Goal: Task Accomplishment & Management: Complete application form

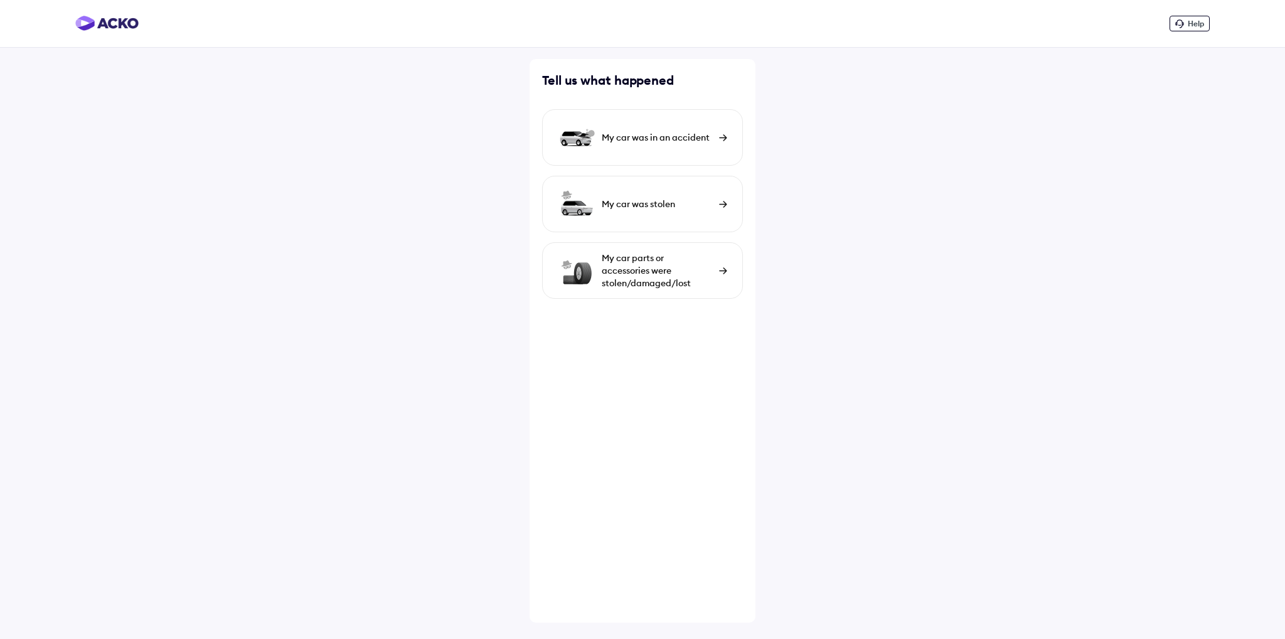
click at [647, 134] on div "My car was in an accident" at bounding box center [657, 137] width 111 height 13
click at [643, 139] on div "My car was in an accident" at bounding box center [657, 137] width 111 height 13
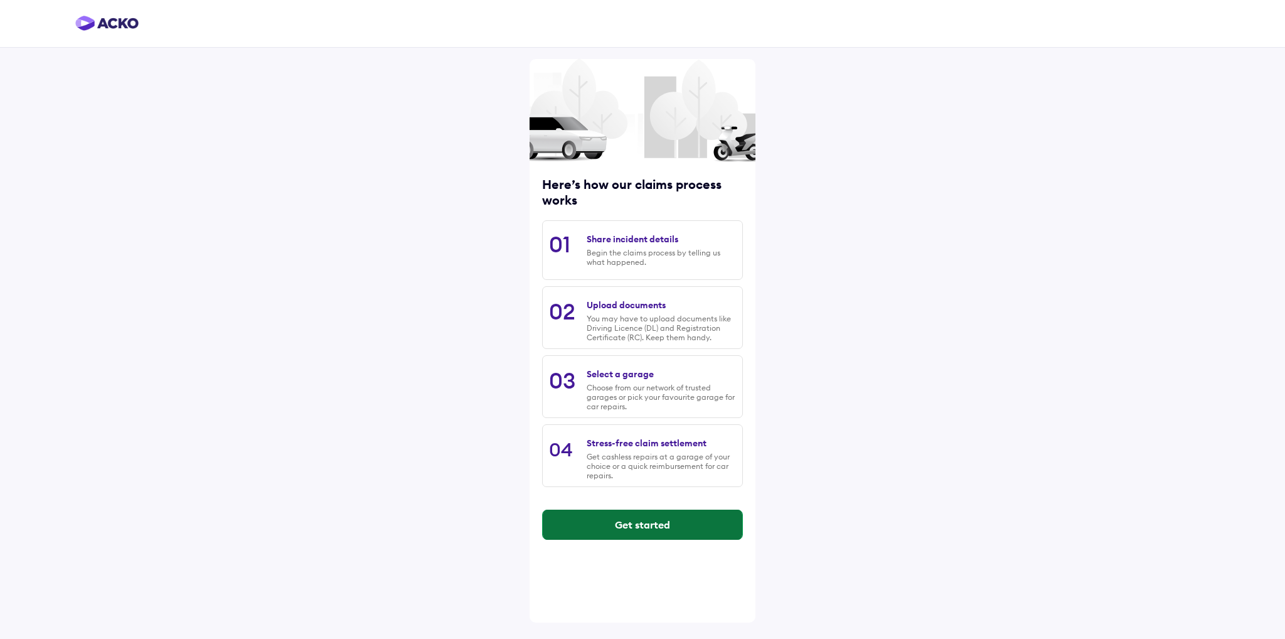
click at [647, 533] on button "Get started" at bounding box center [642, 524] width 199 height 30
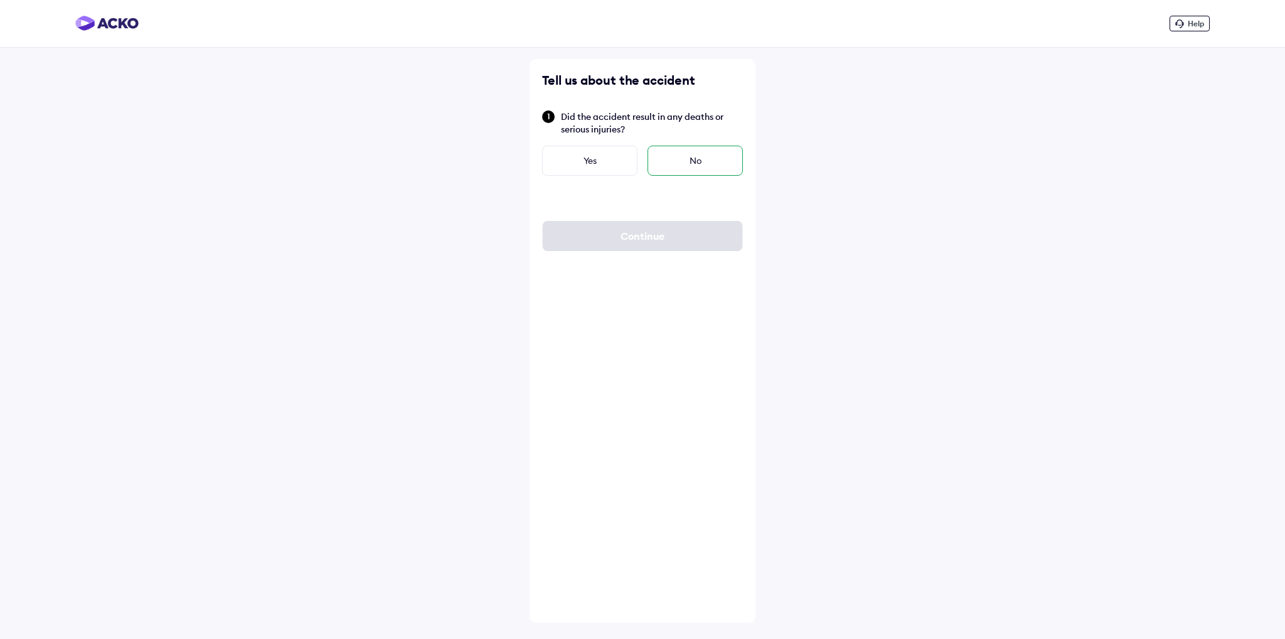
click at [694, 166] on div "No" at bounding box center [694, 161] width 95 height 30
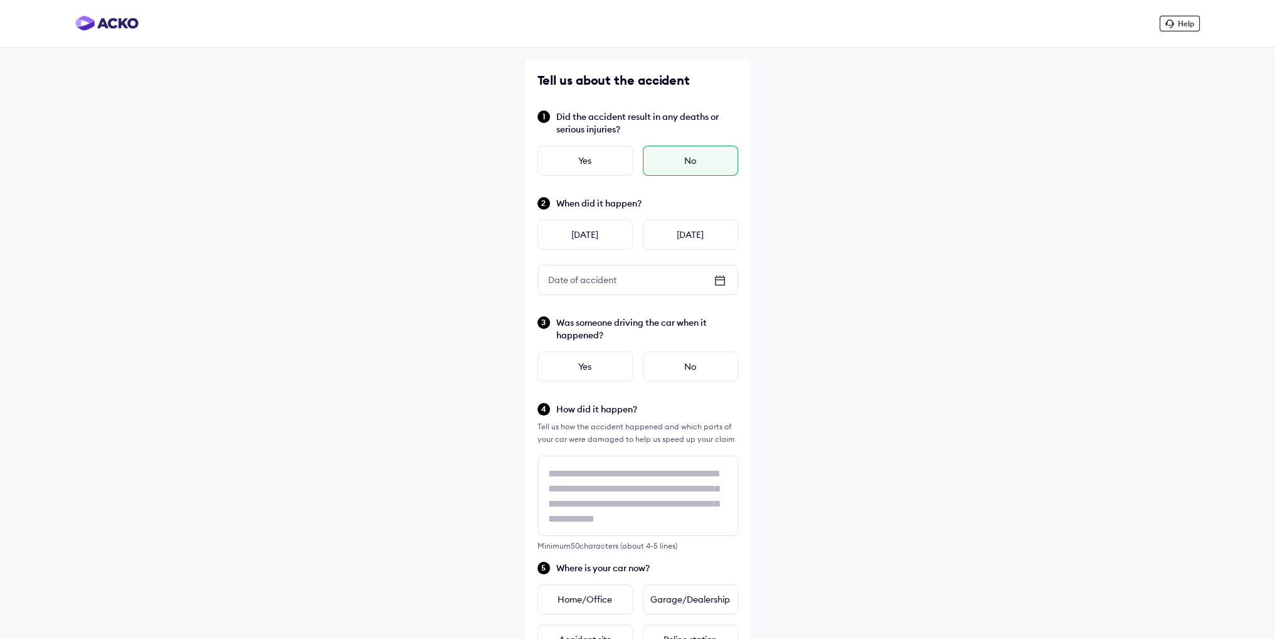
click at [718, 279] on icon at bounding box center [719, 279] width 9 height 1
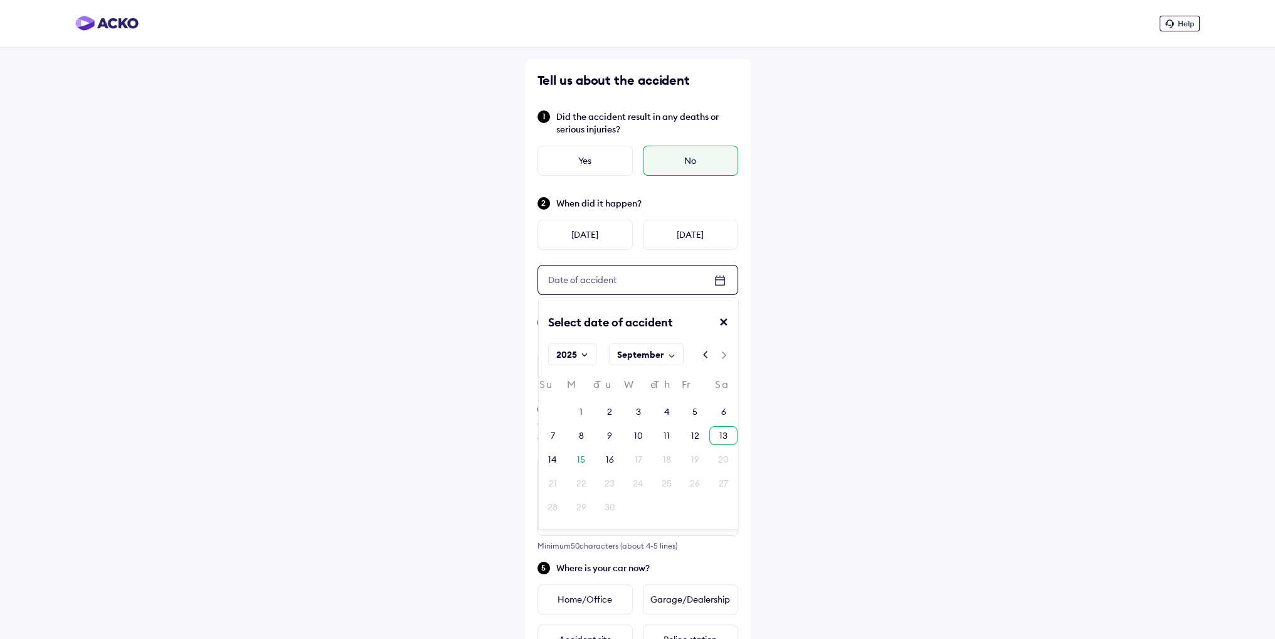
click at [725, 435] on div "13" at bounding box center [724, 435] width 8 height 13
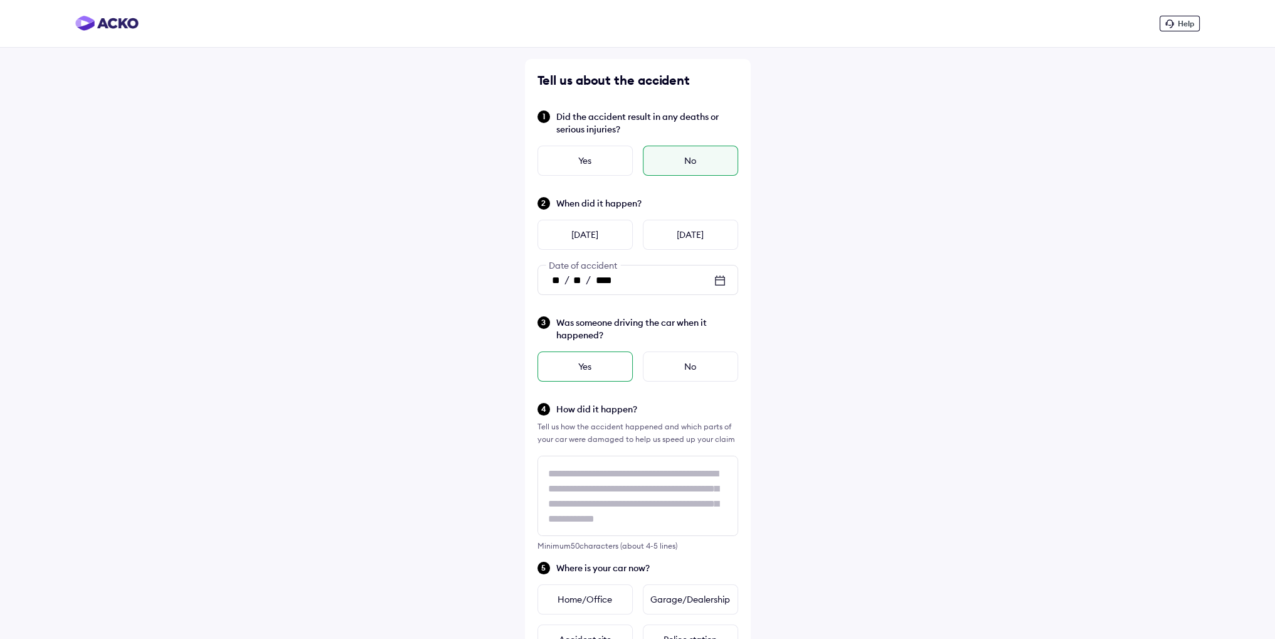
click at [590, 371] on div "Yes" at bounding box center [585, 366] width 95 height 30
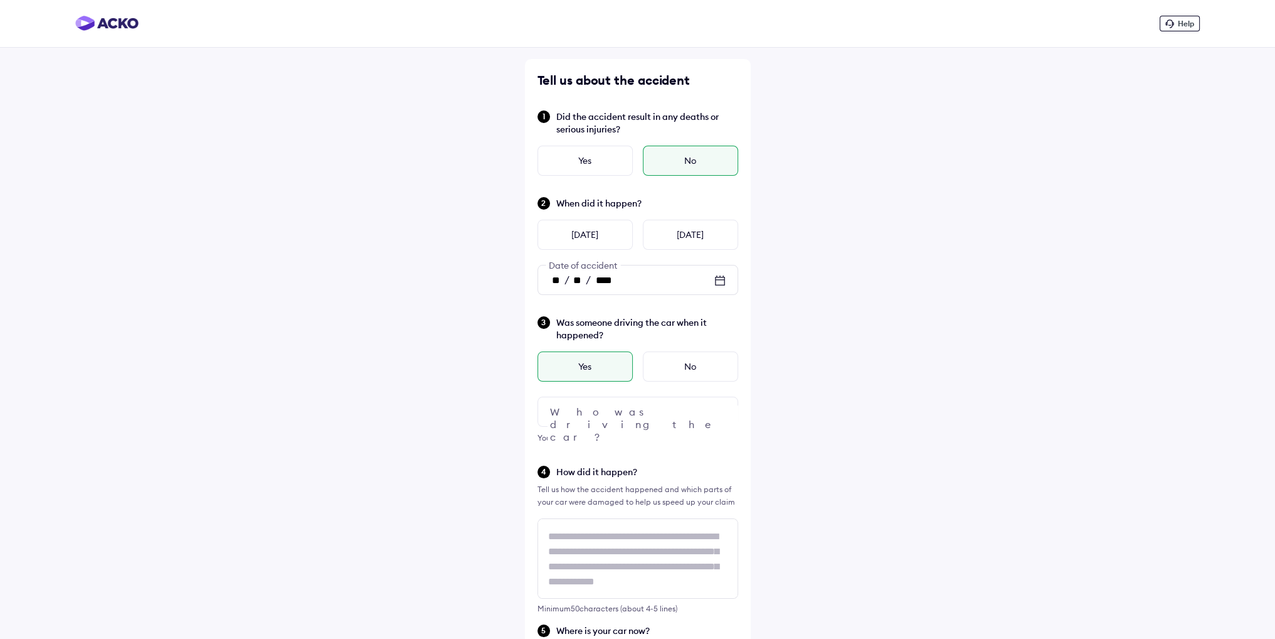
click at [588, 410] on div at bounding box center [638, 411] width 201 height 30
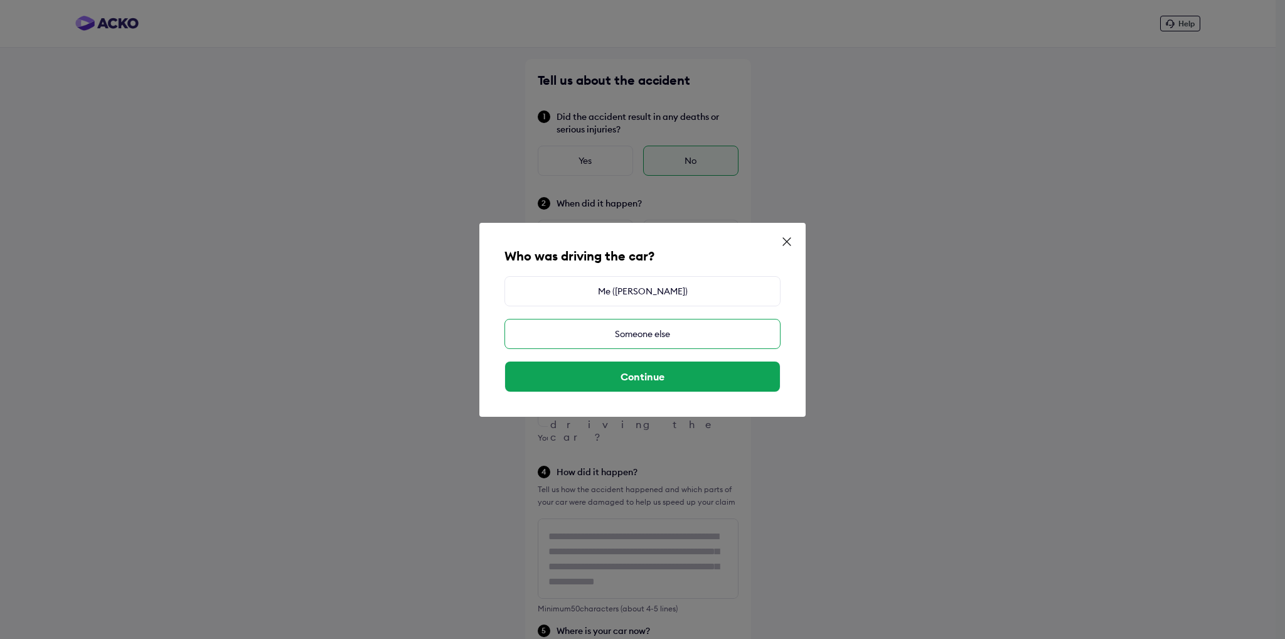
click at [647, 334] on div "Someone else" at bounding box center [642, 334] width 276 height 30
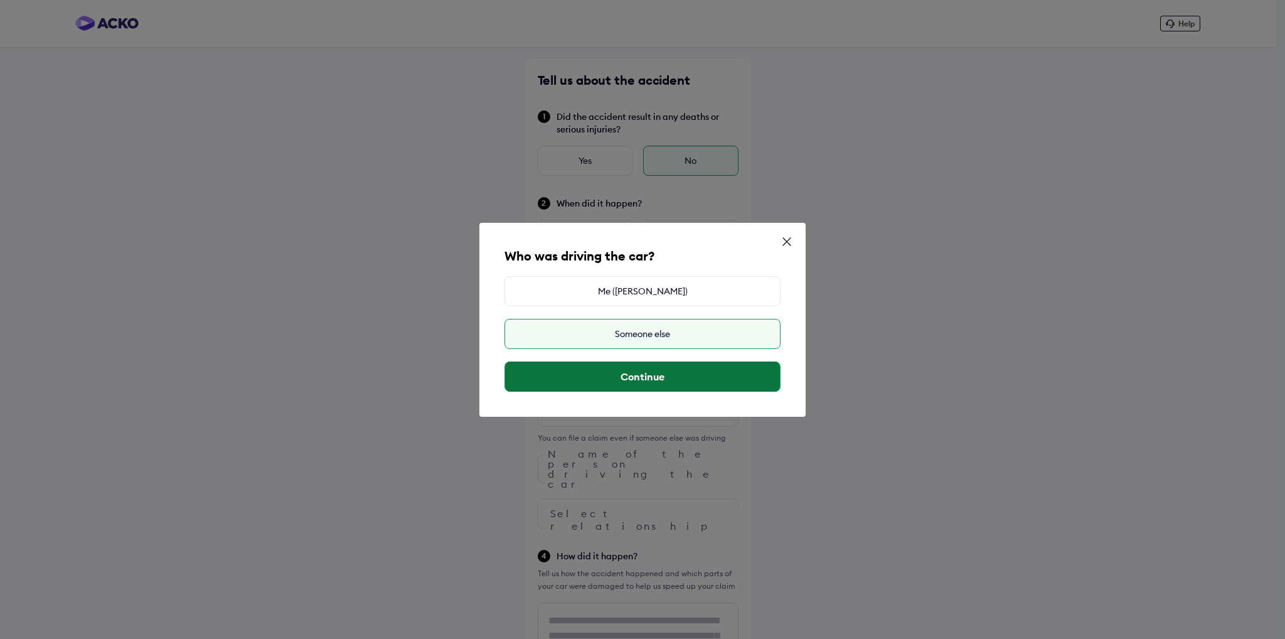
click at [643, 377] on button "Continue" at bounding box center [642, 376] width 275 height 30
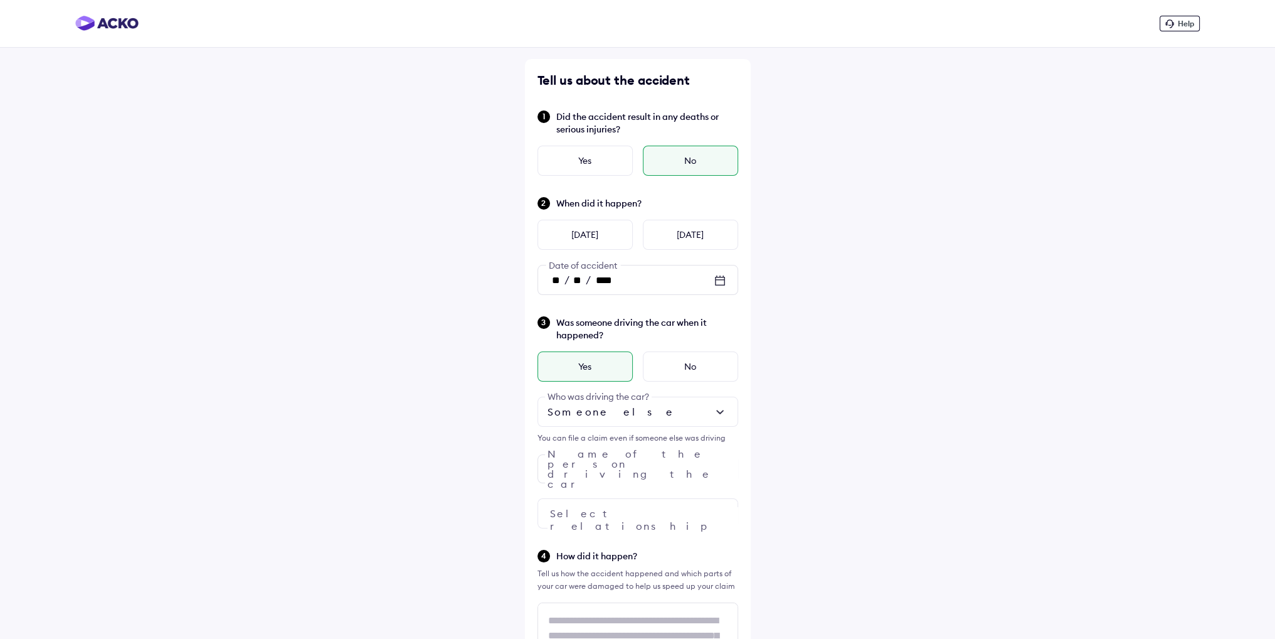
click at [606, 511] on div at bounding box center [638, 513] width 201 height 30
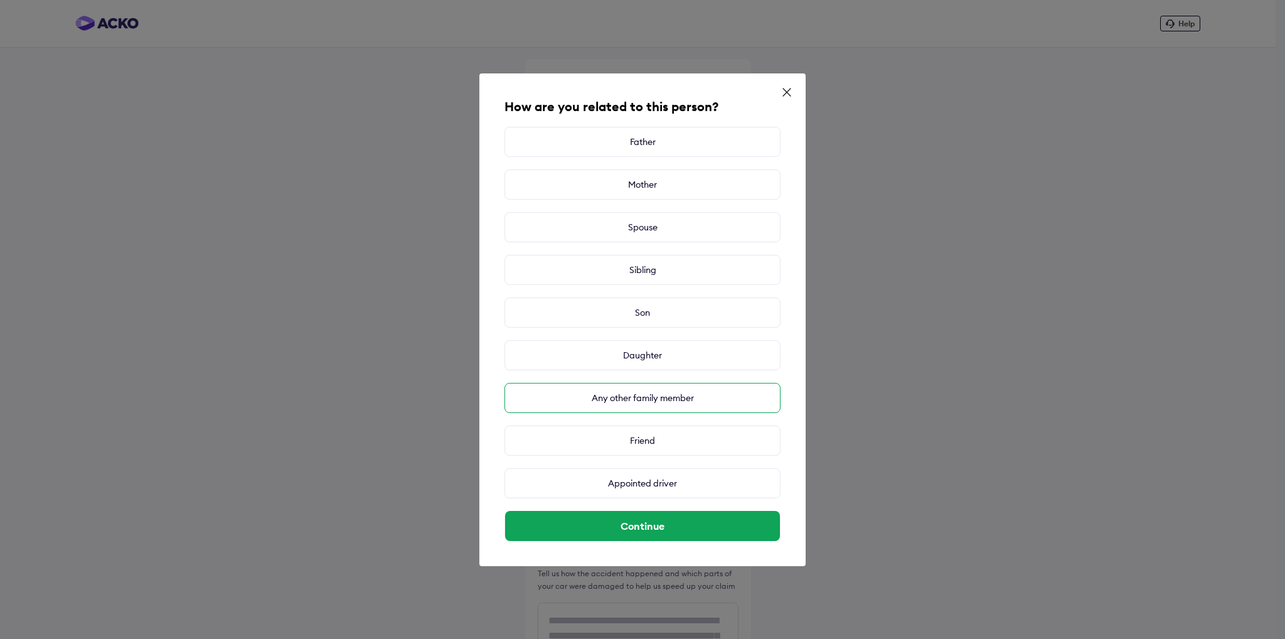
click at [636, 403] on div "Any other family member" at bounding box center [642, 398] width 276 height 30
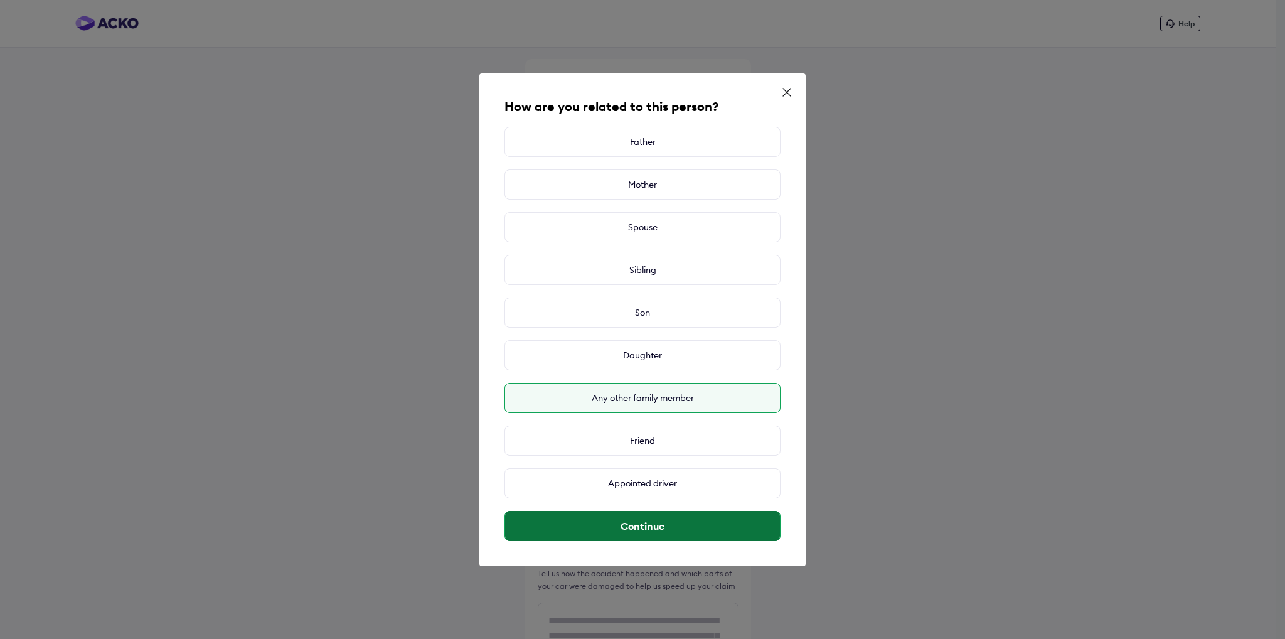
click at [645, 531] on button "Continue" at bounding box center [642, 526] width 275 height 30
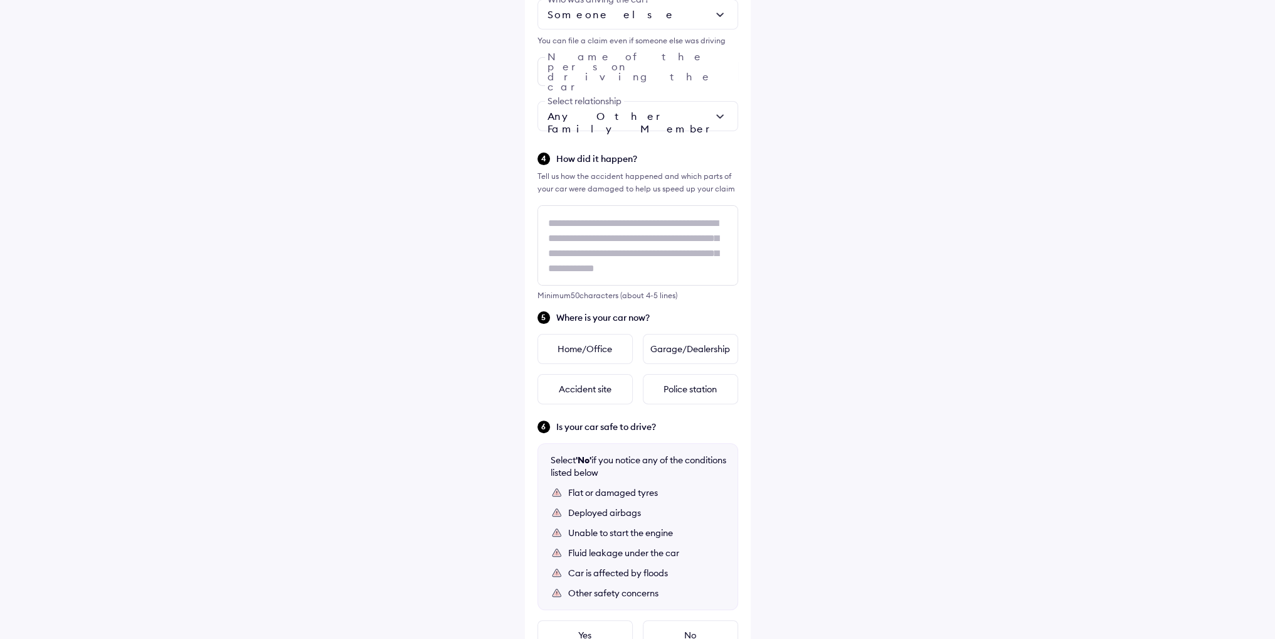
scroll to position [521, 0]
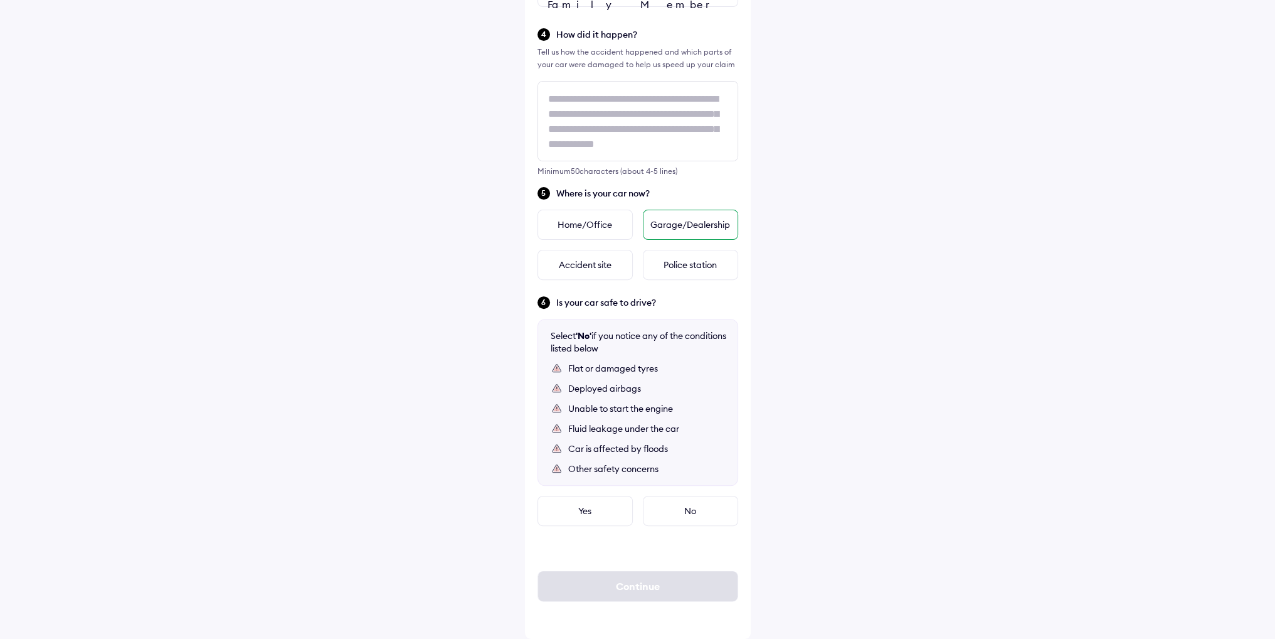
click at [672, 226] on div "Garage/Dealership" at bounding box center [690, 225] width 95 height 30
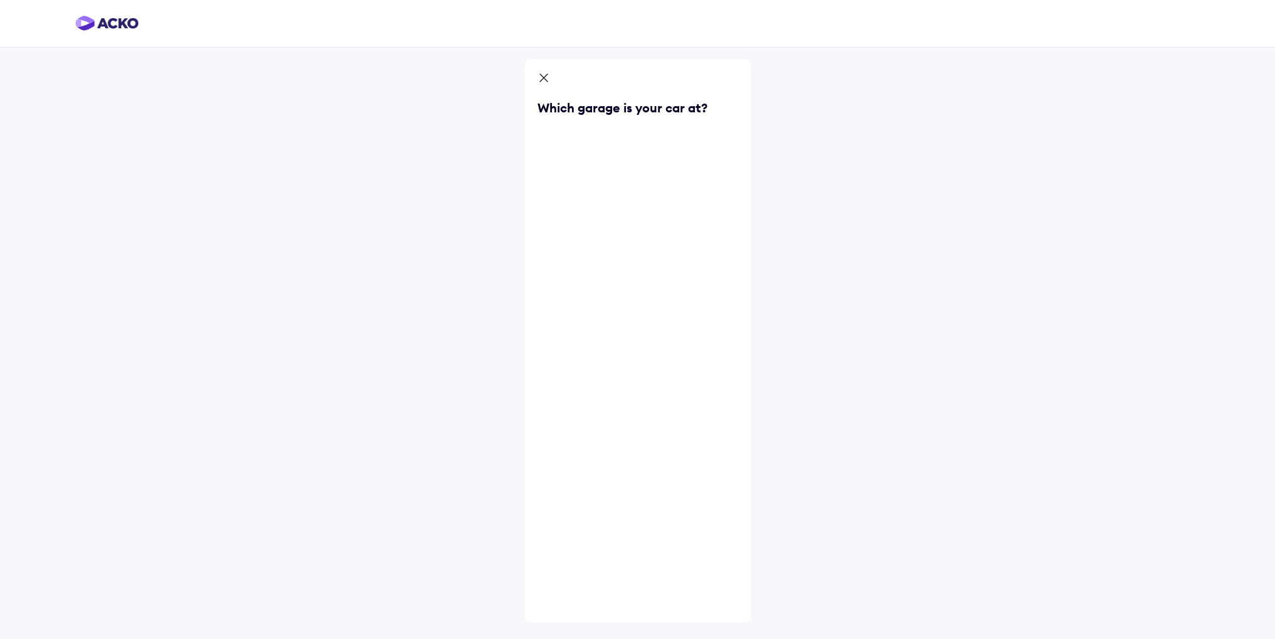
scroll to position [0, 0]
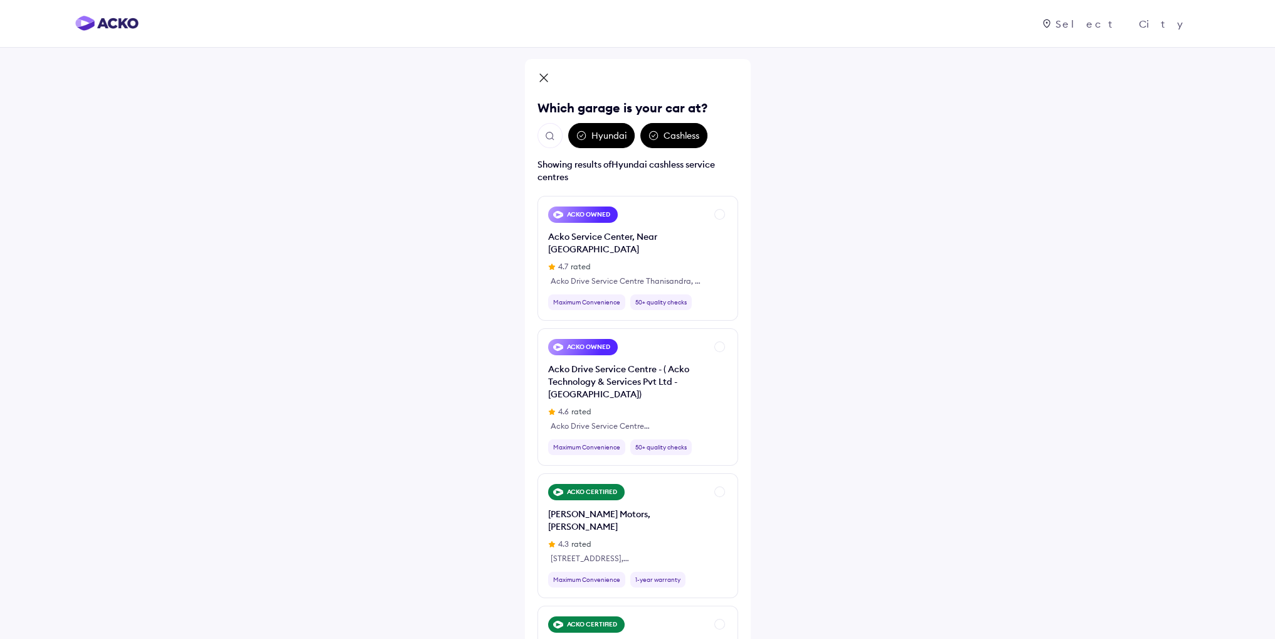
click at [599, 136] on div "Hyundai" at bounding box center [601, 135] width 66 height 25
click at [610, 138] on div "Hyundai" at bounding box center [601, 135] width 66 height 25
click at [583, 138] on icon at bounding box center [582, 135] width 10 height 10
click at [610, 138] on div "Hyundai" at bounding box center [601, 135] width 66 height 25
click at [550, 138] on img "Open search" at bounding box center [550, 135] width 11 height 11
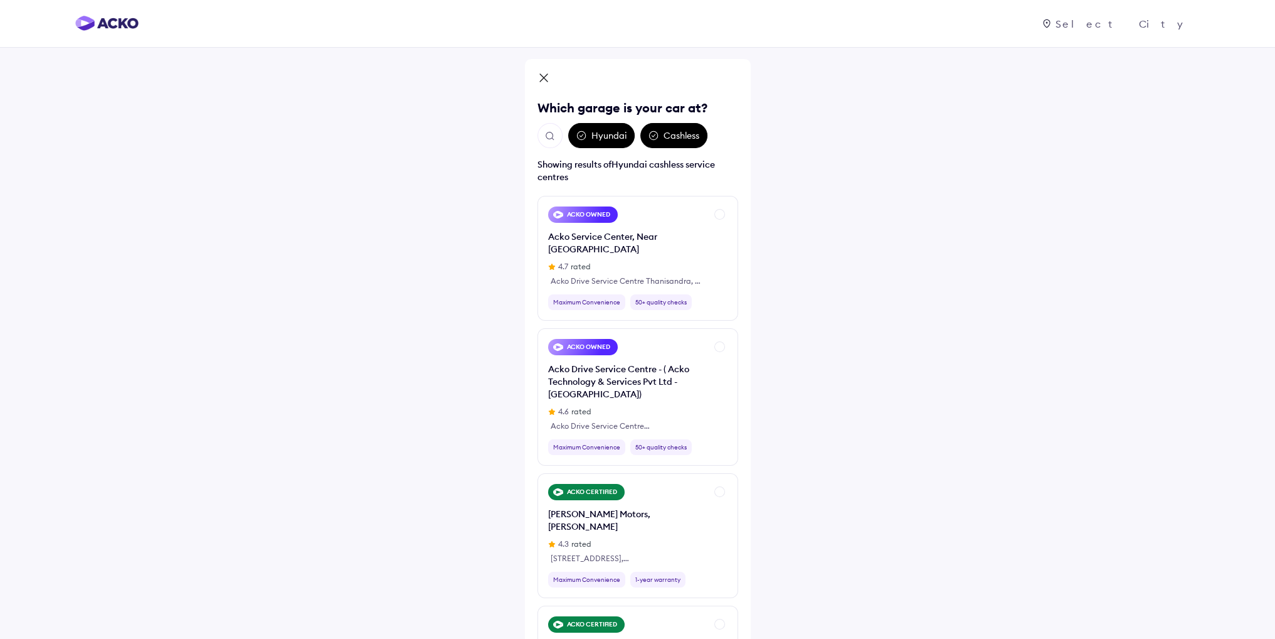
click at [546, 77] on icon at bounding box center [544, 79] width 13 height 15
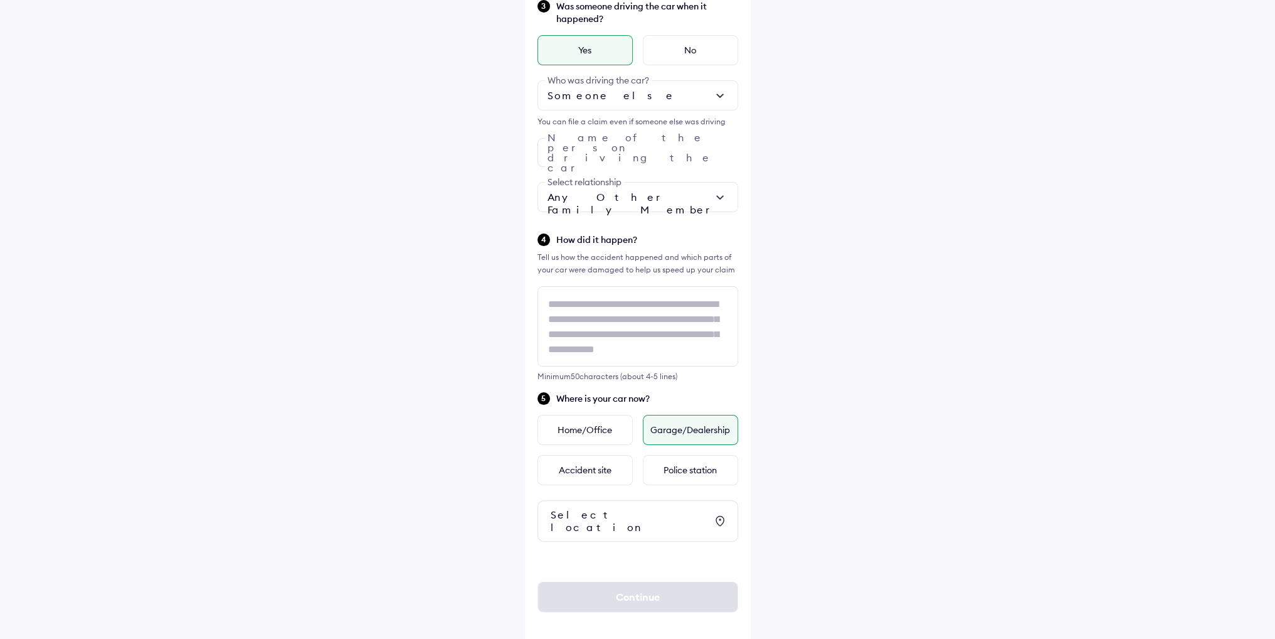
scroll to position [314, 0]
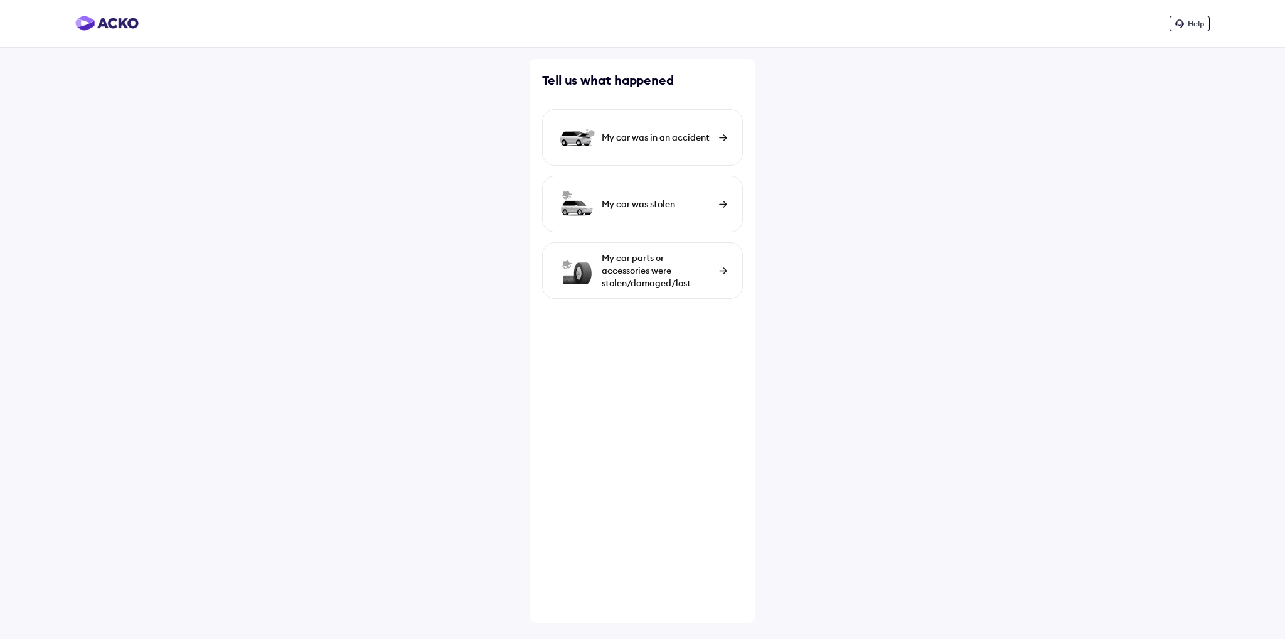
click at [647, 134] on div "My car was in an accident" at bounding box center [657, 137] width 111 height 13
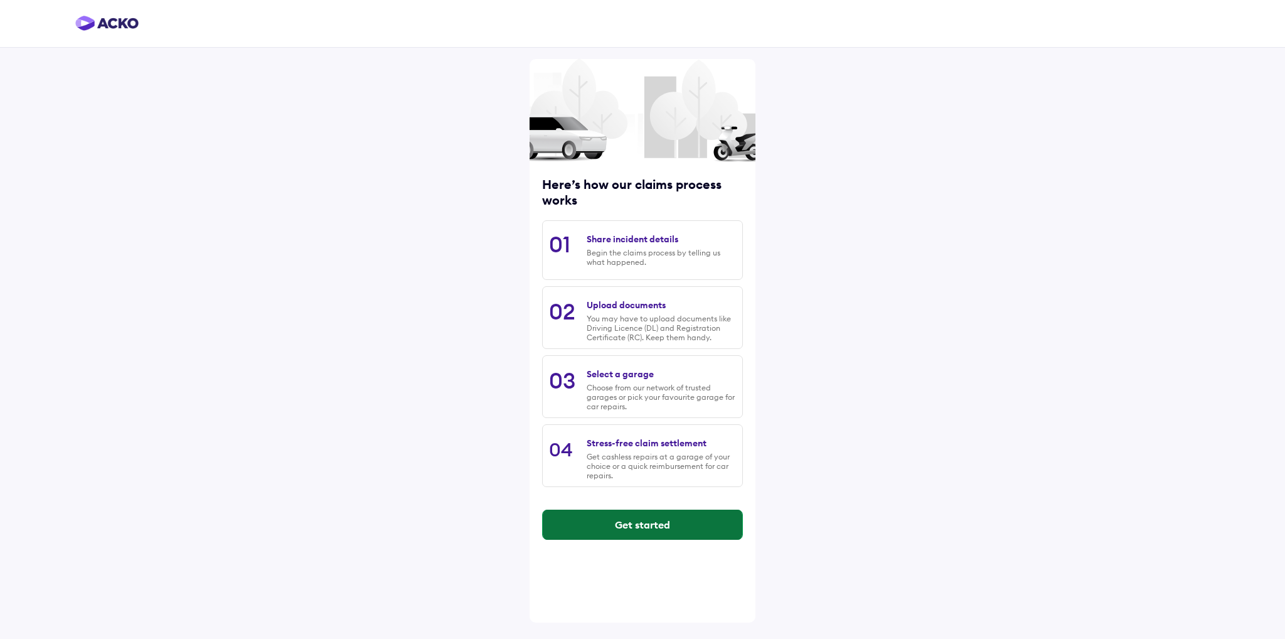
click at [645, 529] on button "Get started" at bounding box center [642, 524] width 199 height 30
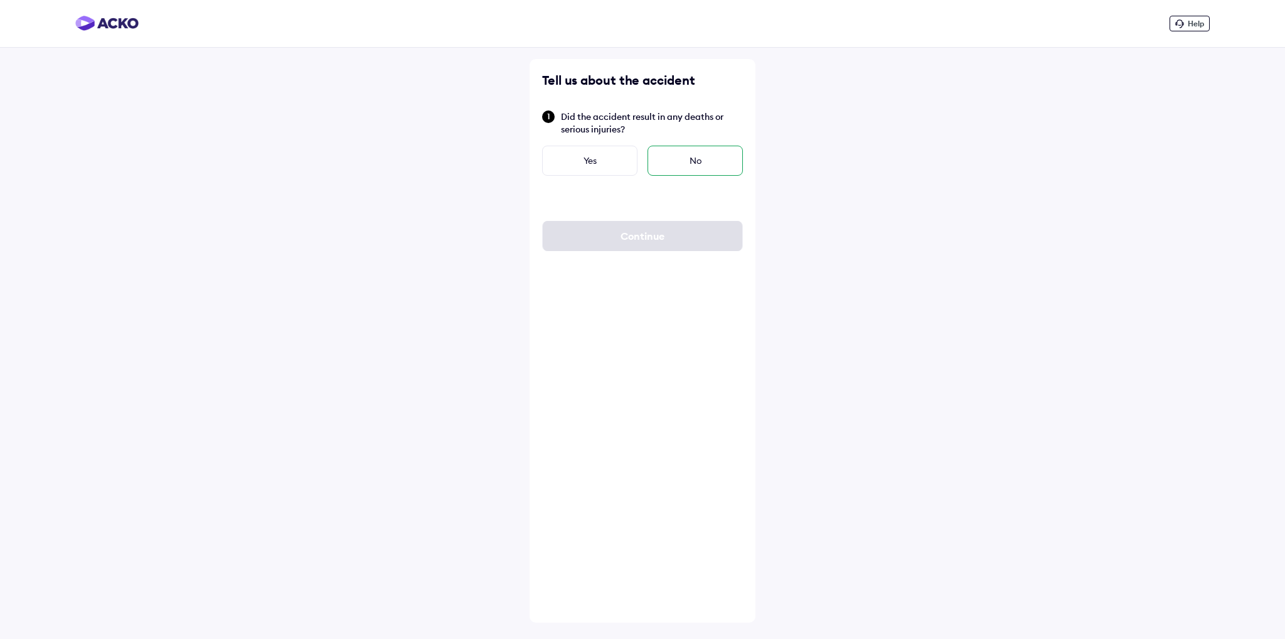
click at [691, 160] on div "No" at bounding box center [694, 161] width 95 height 30
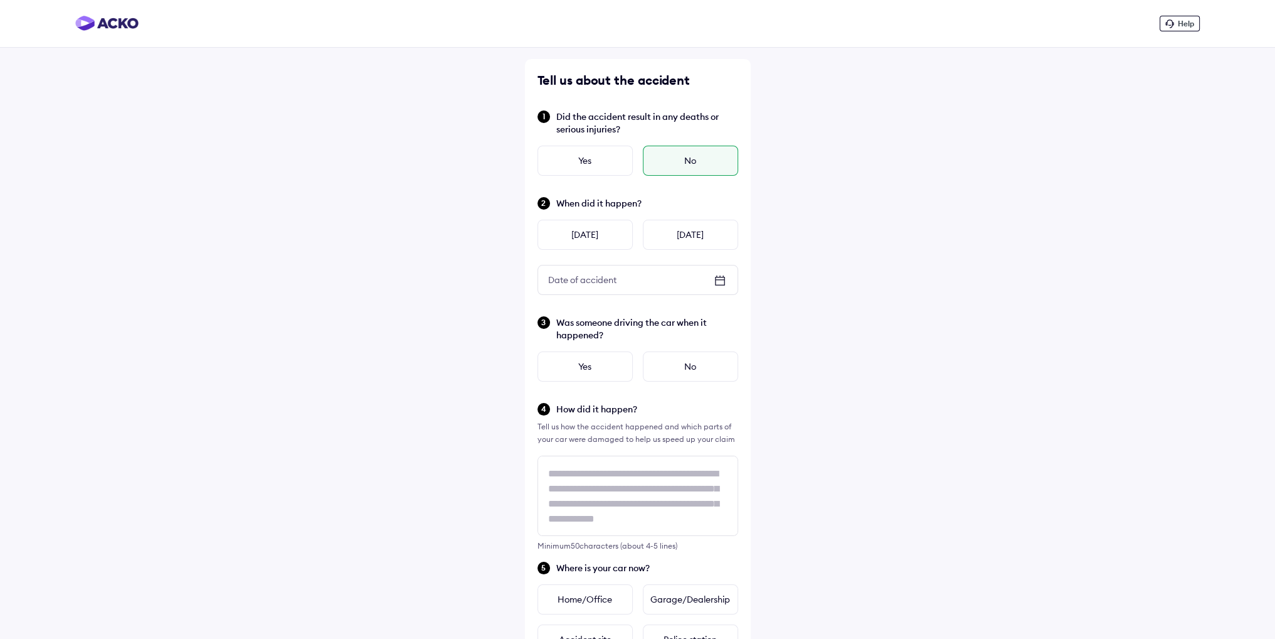
click at [718, 281] on icon at bounding box center [720, 280] width 15 height 15
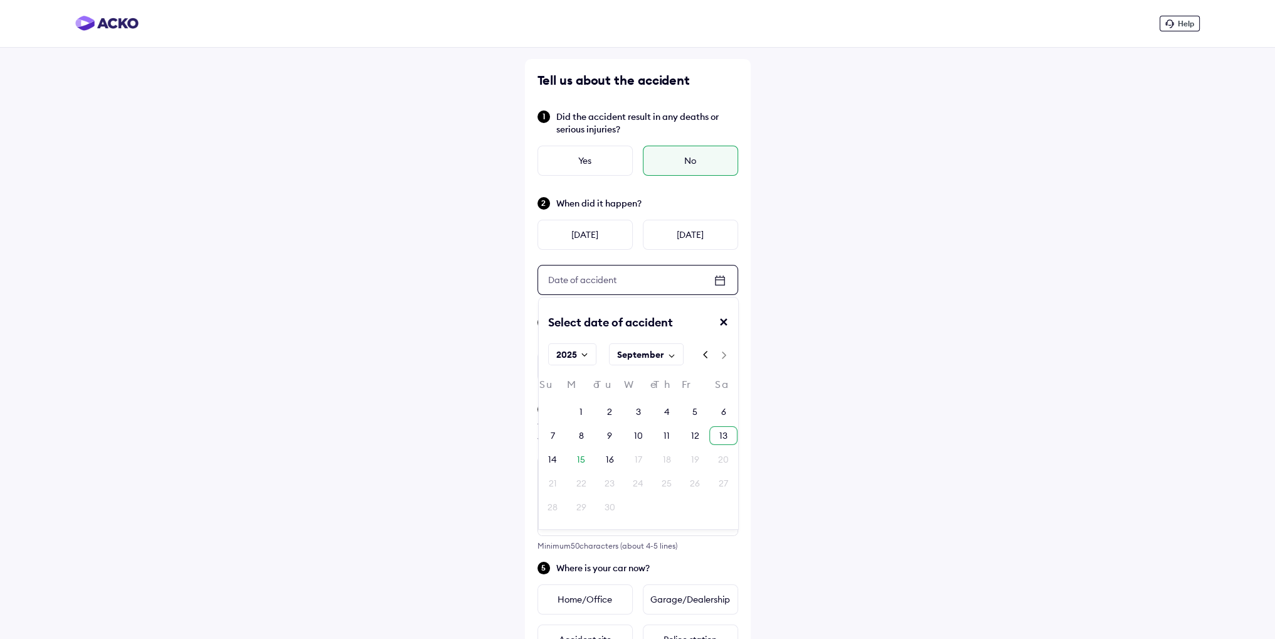
click at [728, 435] on div "13" at bounding box center [723, 435] width 28 height 19
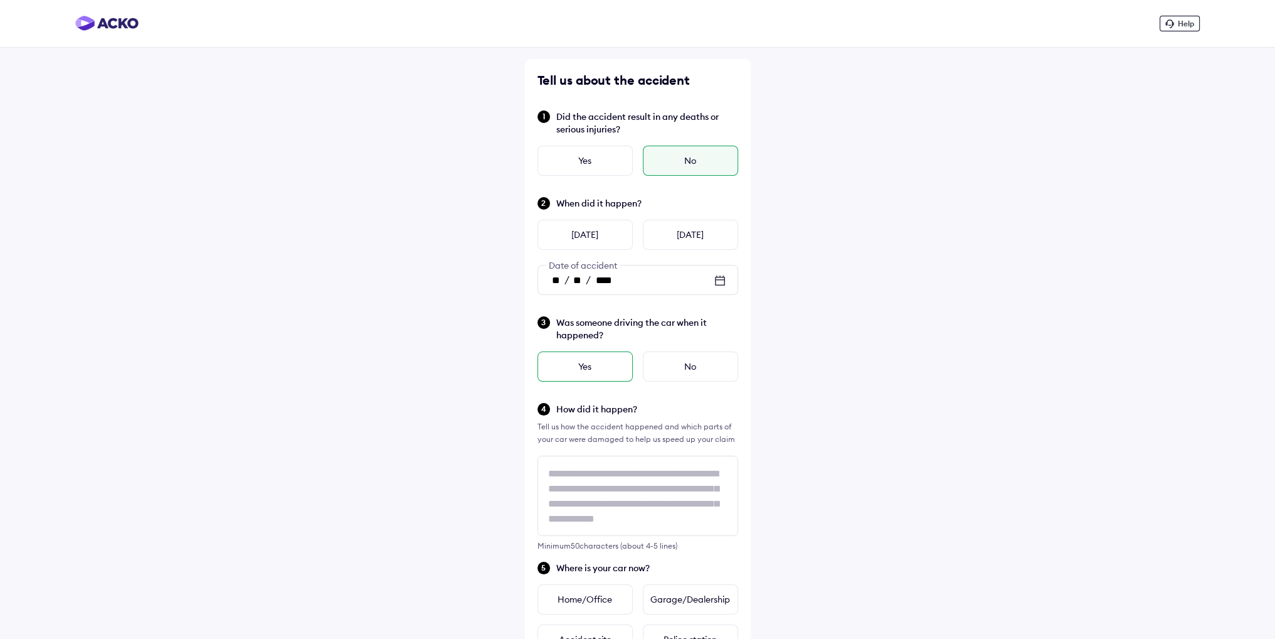
click at [590, 364] on div "Yes" at bounding box center [585, 366] width 95 height 30
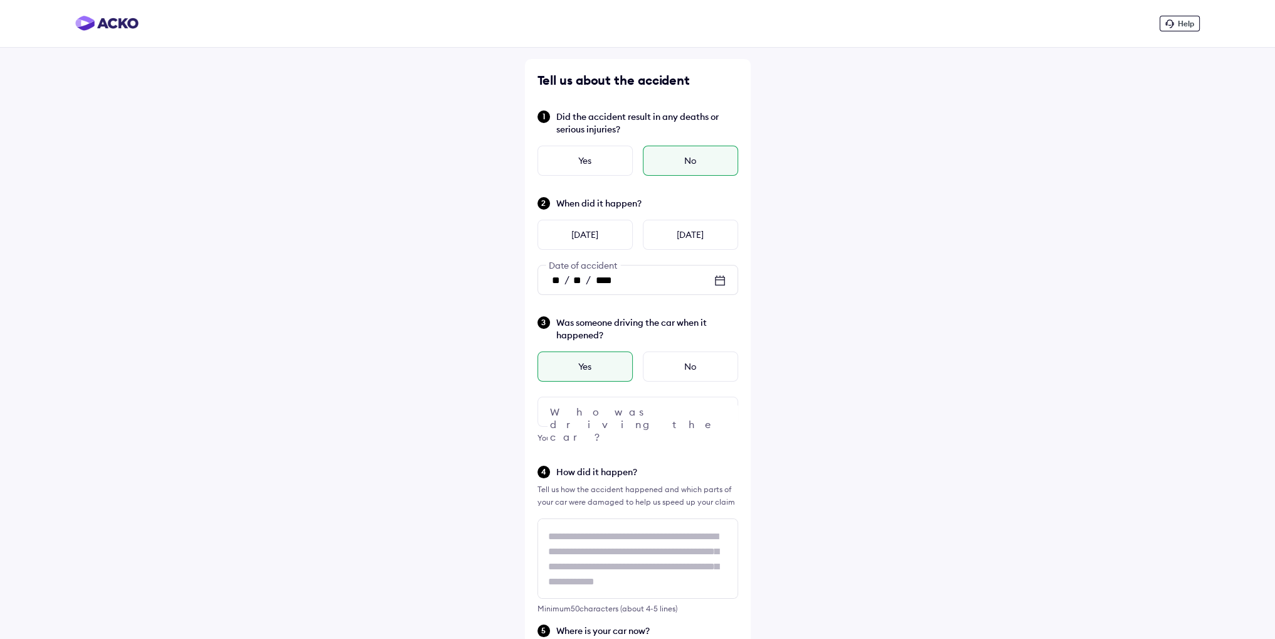
click at [597, 415] on div at bounding box center [638, 411] width 201 height 30
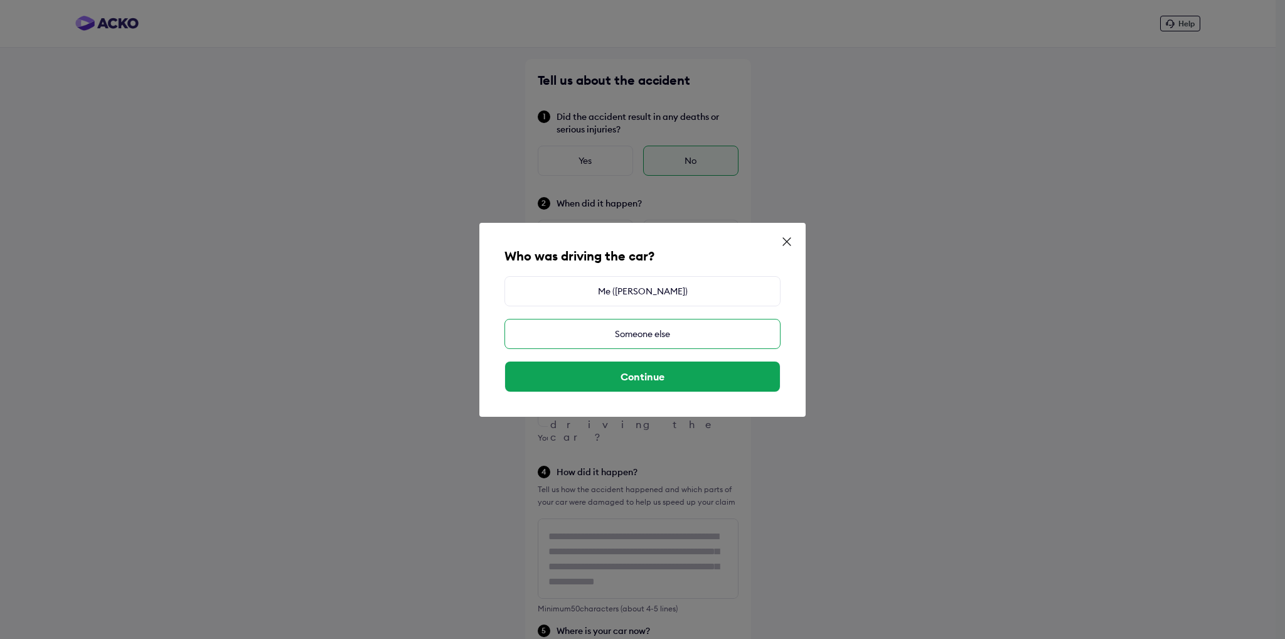
click at [632, 331] on div "Someone else" at bounding box center [642, 334] width 276 height 30
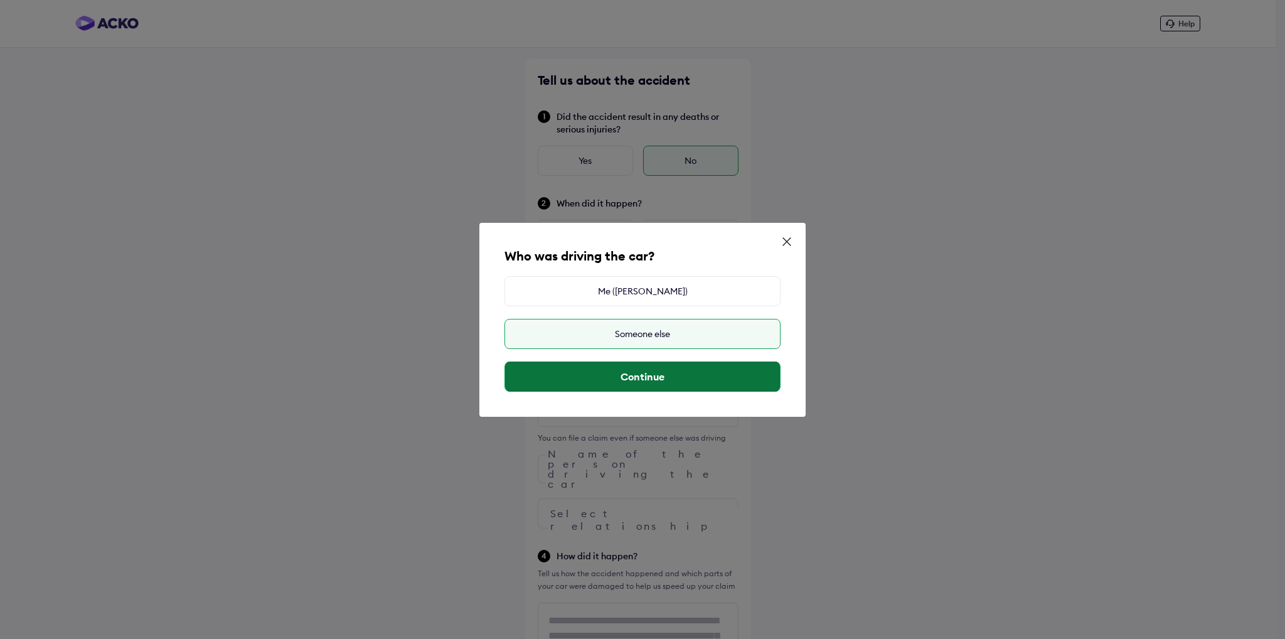
click at [647, 377] on button "Continue" at bounding box center [642, 376] width 275 height 30
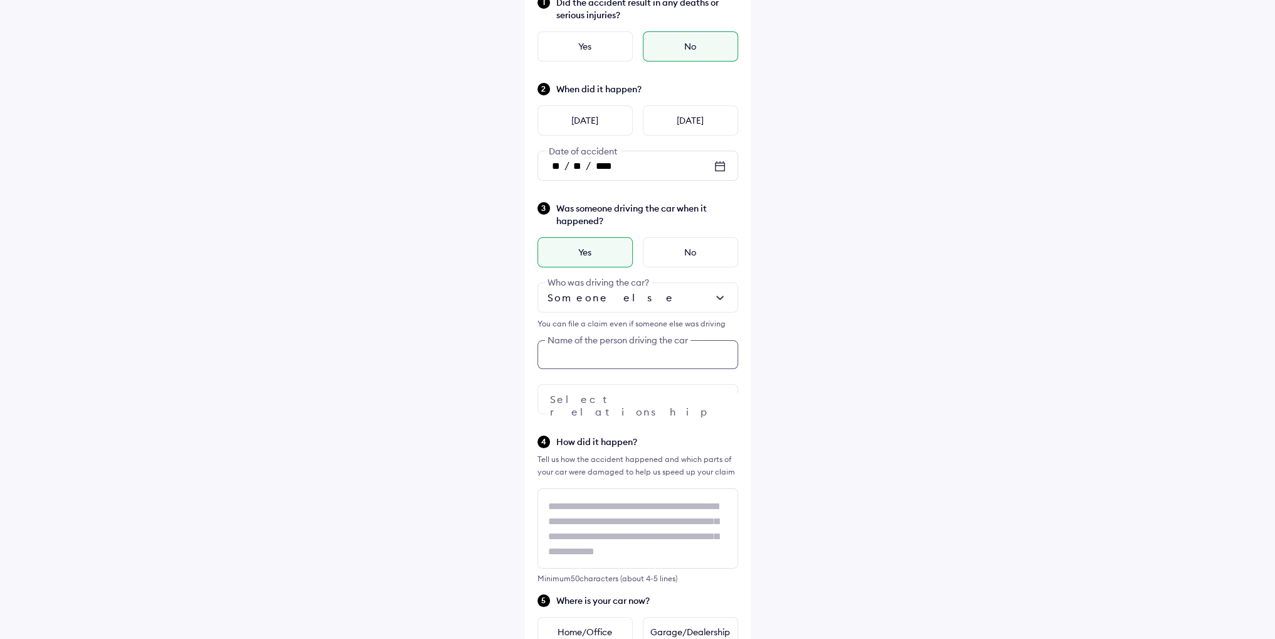
click at [582, 467] on div "Tell us about the accident Did the accident result in any deaths or serious inj…" at bounding box center [638, 495] width 226 height 1101
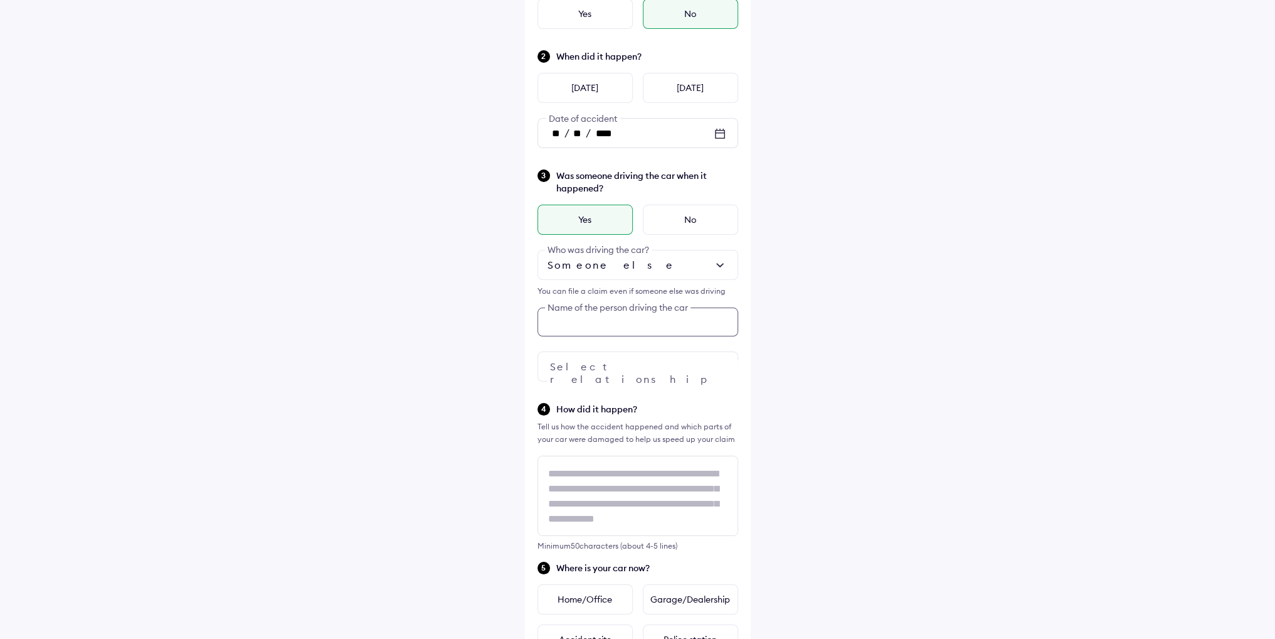
scroll to position [149, 0]
type input "**********"
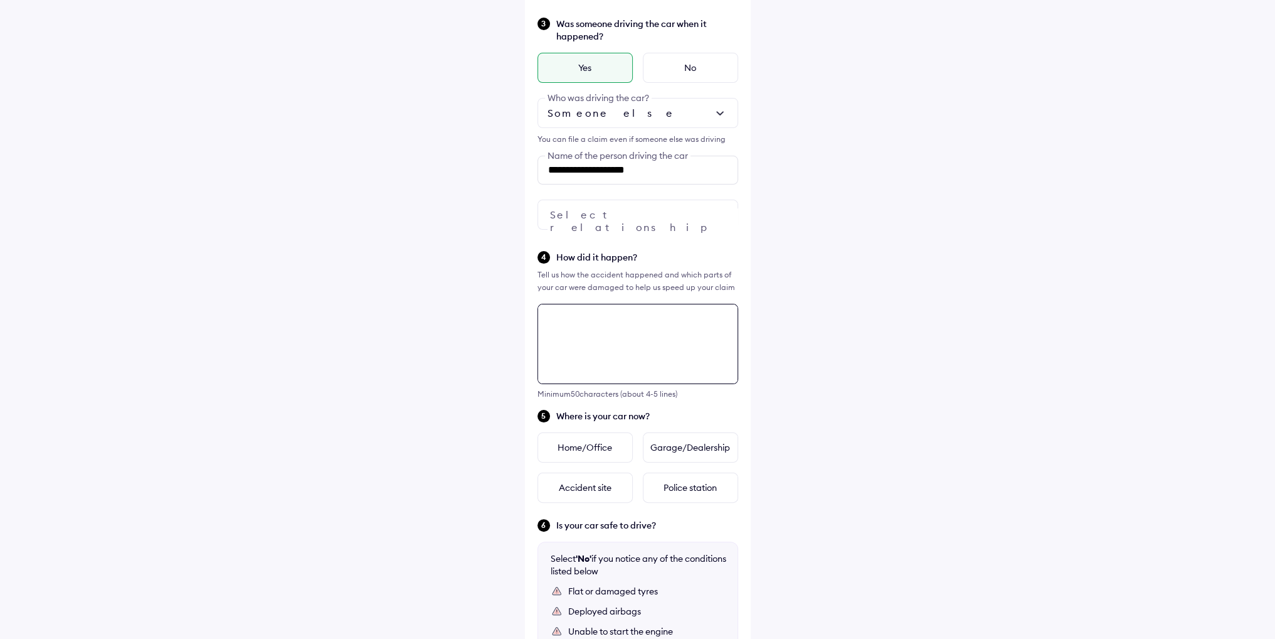
click at [619, 486] on div "**********" at bounding box center [638, 310] width 226 height 1101
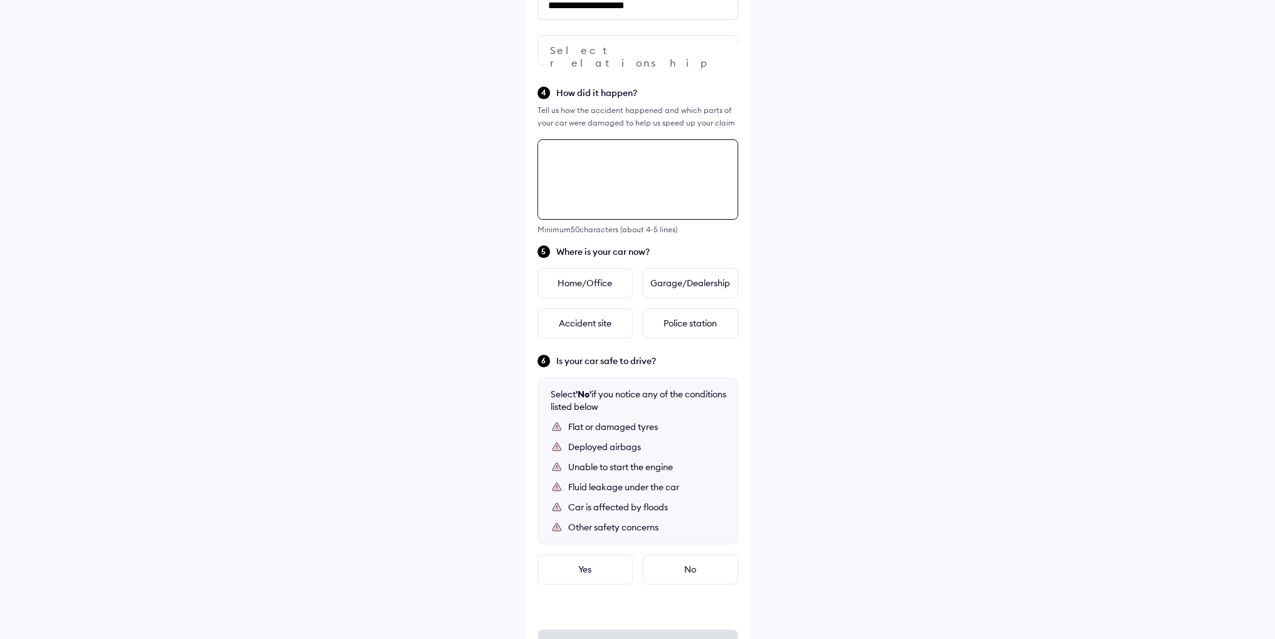
scroll to position [521, 0]
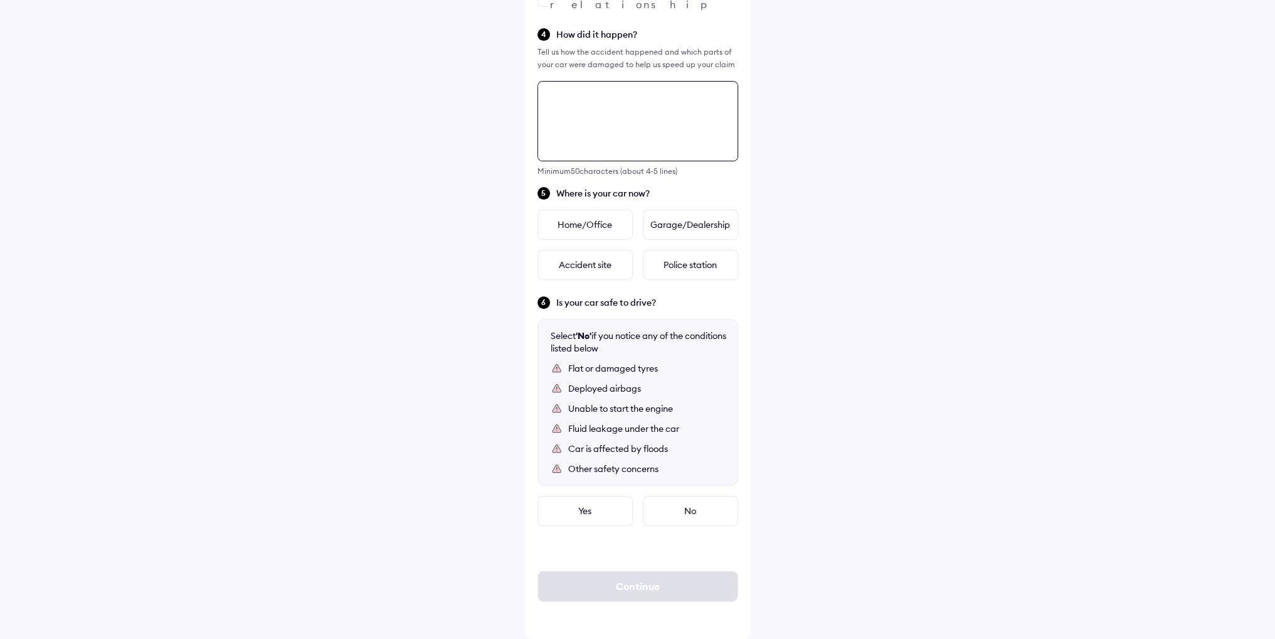
click at [637, 99] on textarea at bounding box center [638, 121] width 201 height 80
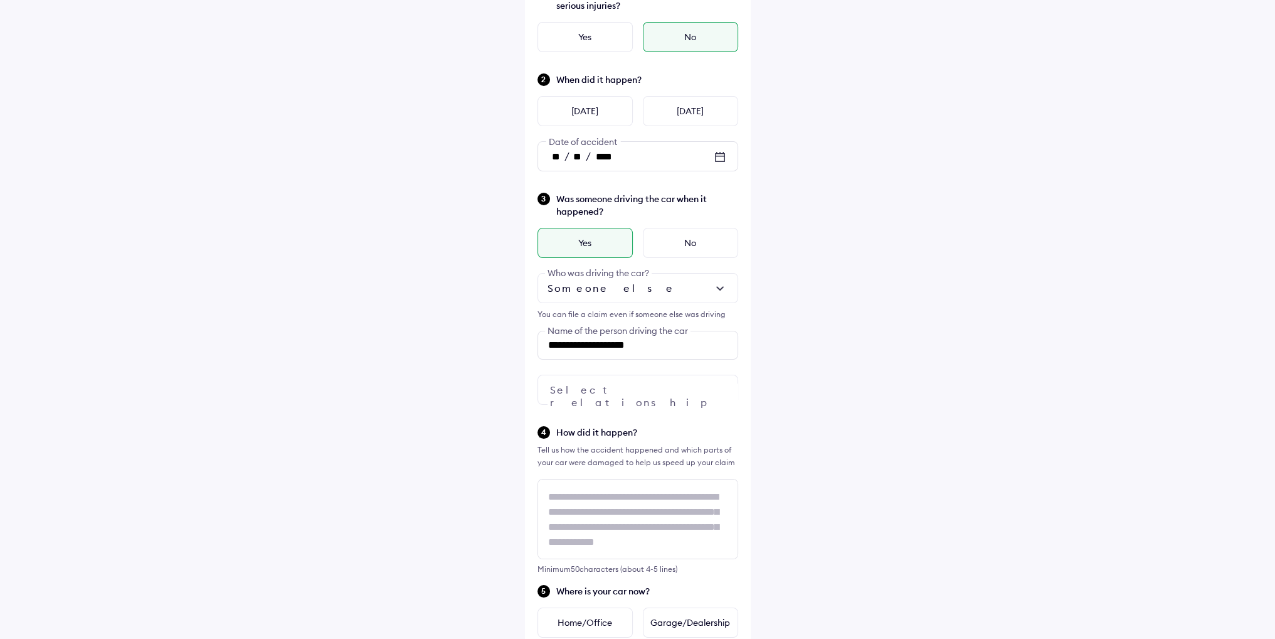
click at [568, 380] on div at bounding box center [638, 390] width 201 height 30
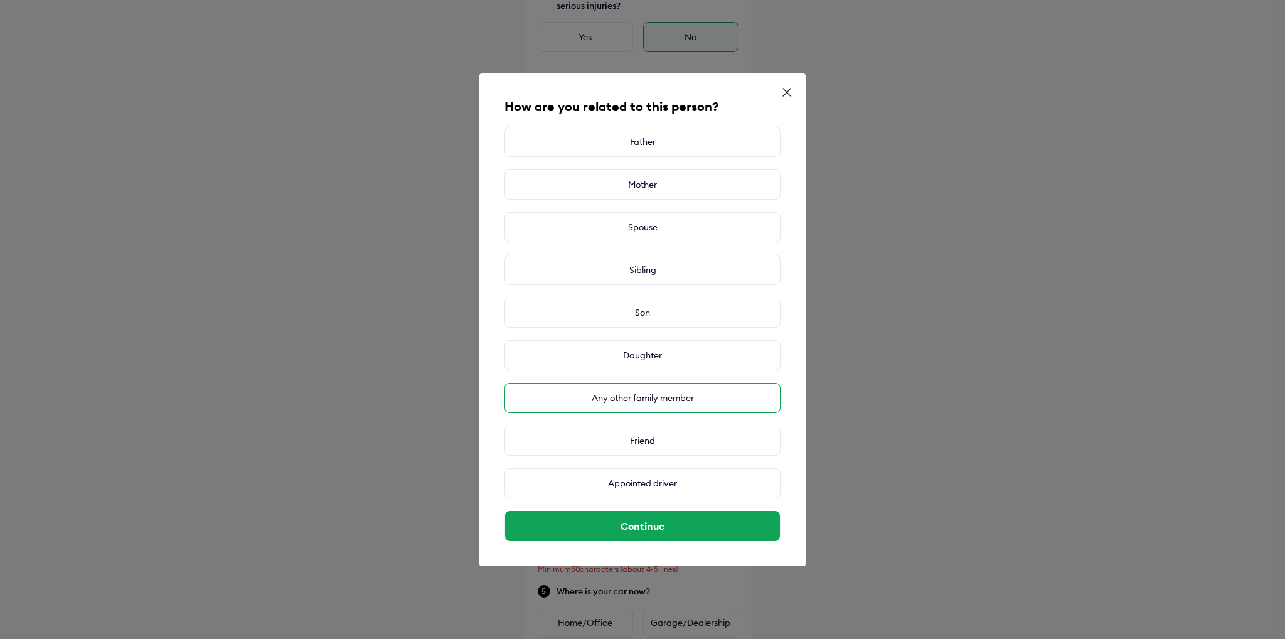
click at [619, 400] on div "Any other family member" at bounding box center [642, 398] width 276 height 30
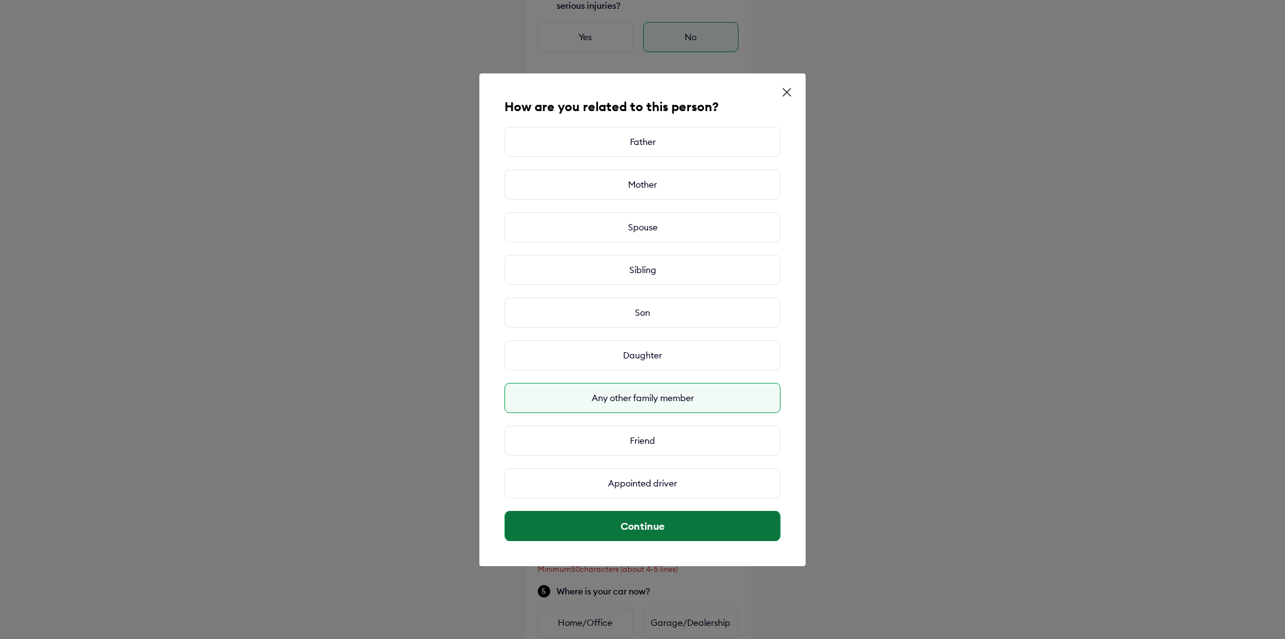
click at [649, 529] on button "Continue" at bounding box center [642, 526] width 275 height 30
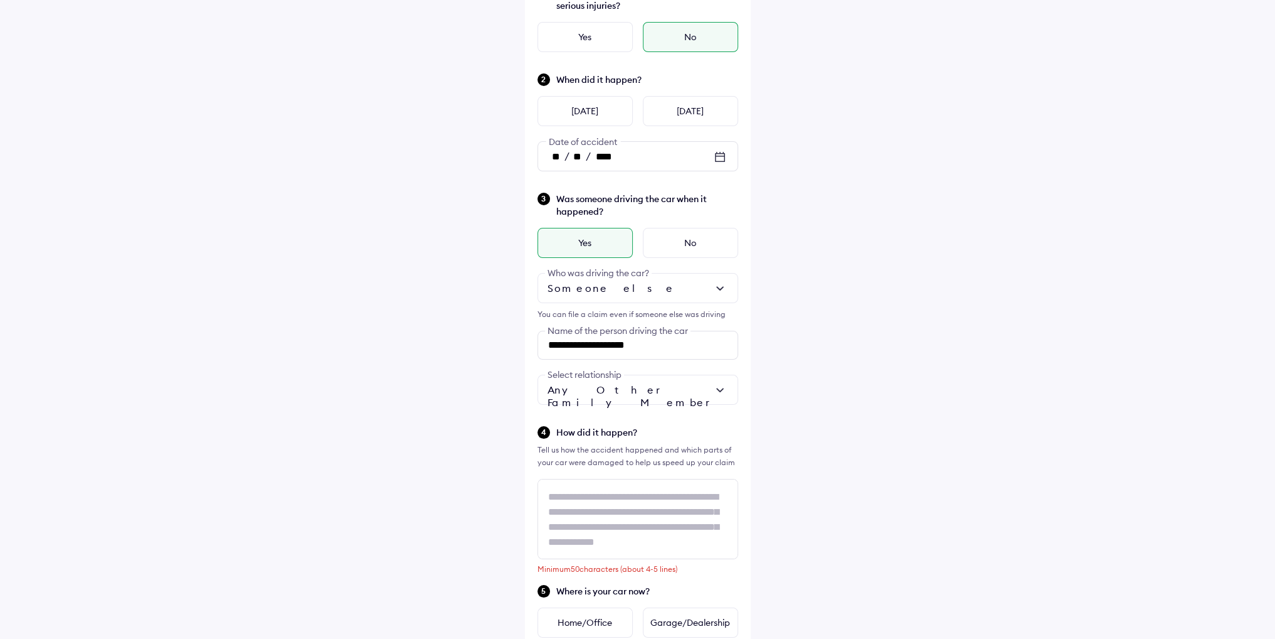
scroll to position [521, 0]
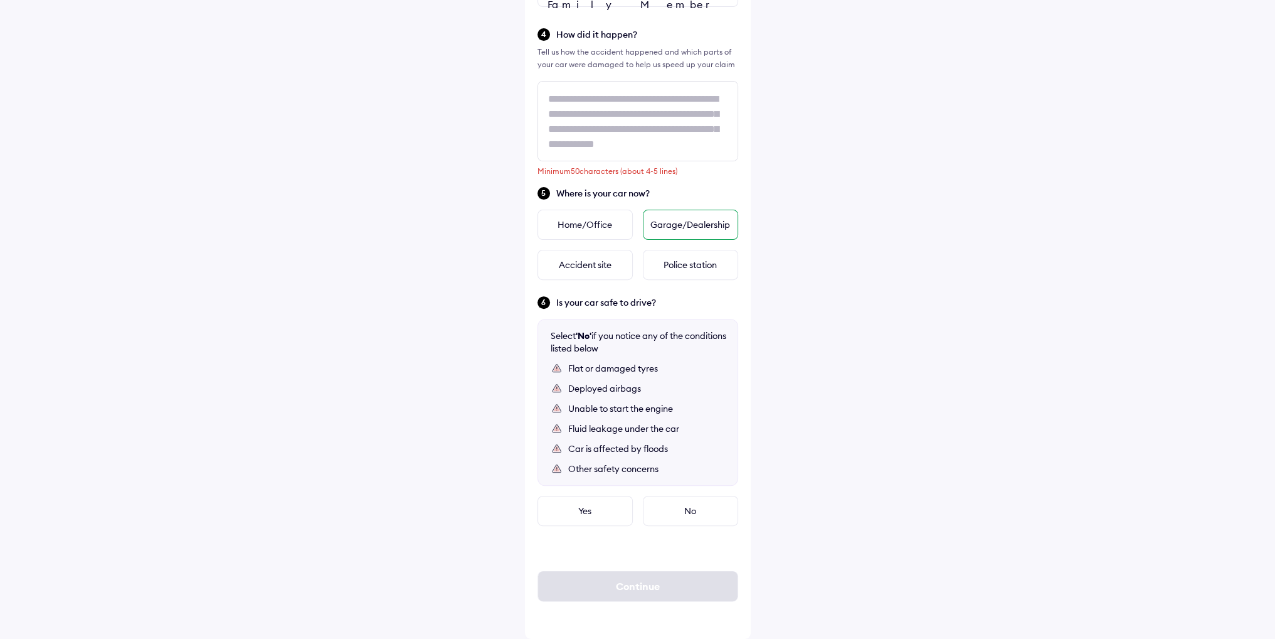
click at [680, 228] on div "Garage/Dealership" at bounding box center [690, 225] width 95 height 30
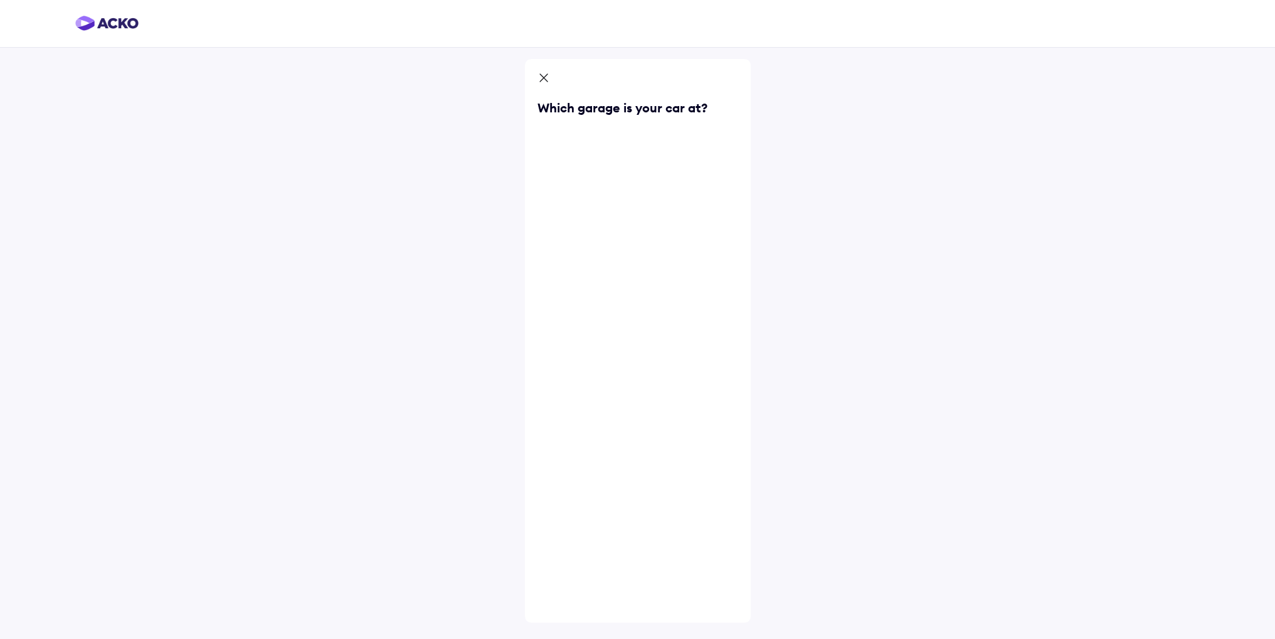
scroll to position [0, 0]
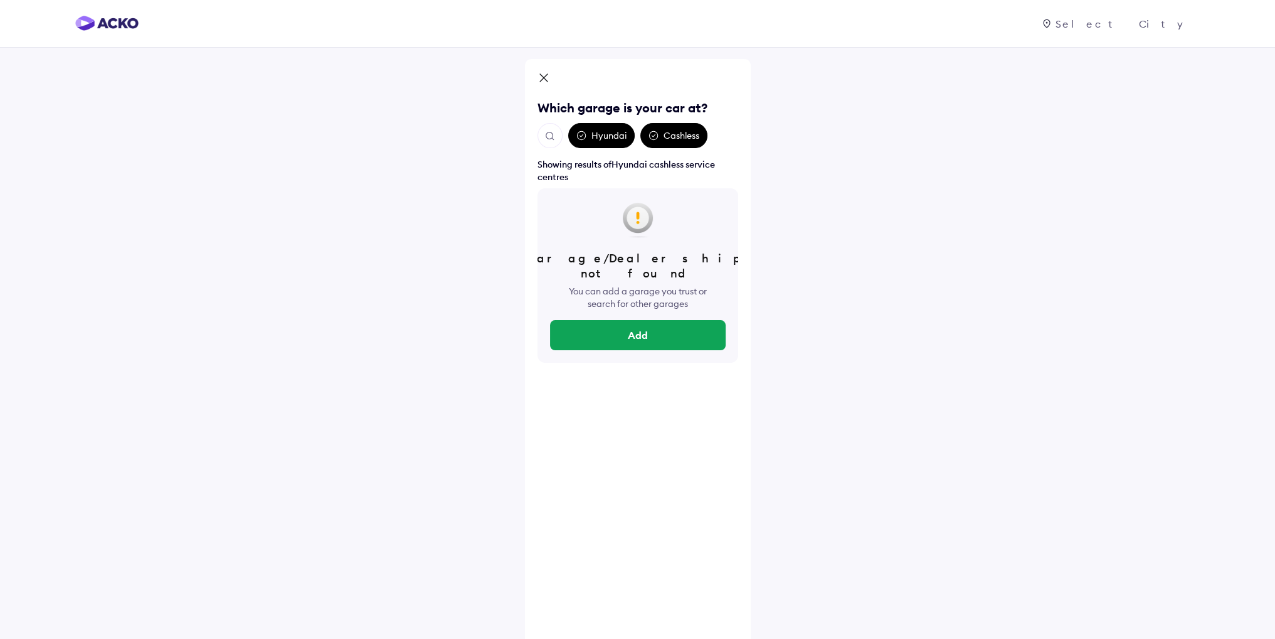
click at [544, 77] on icon at bounding box center [544, 78] width 8 height 8
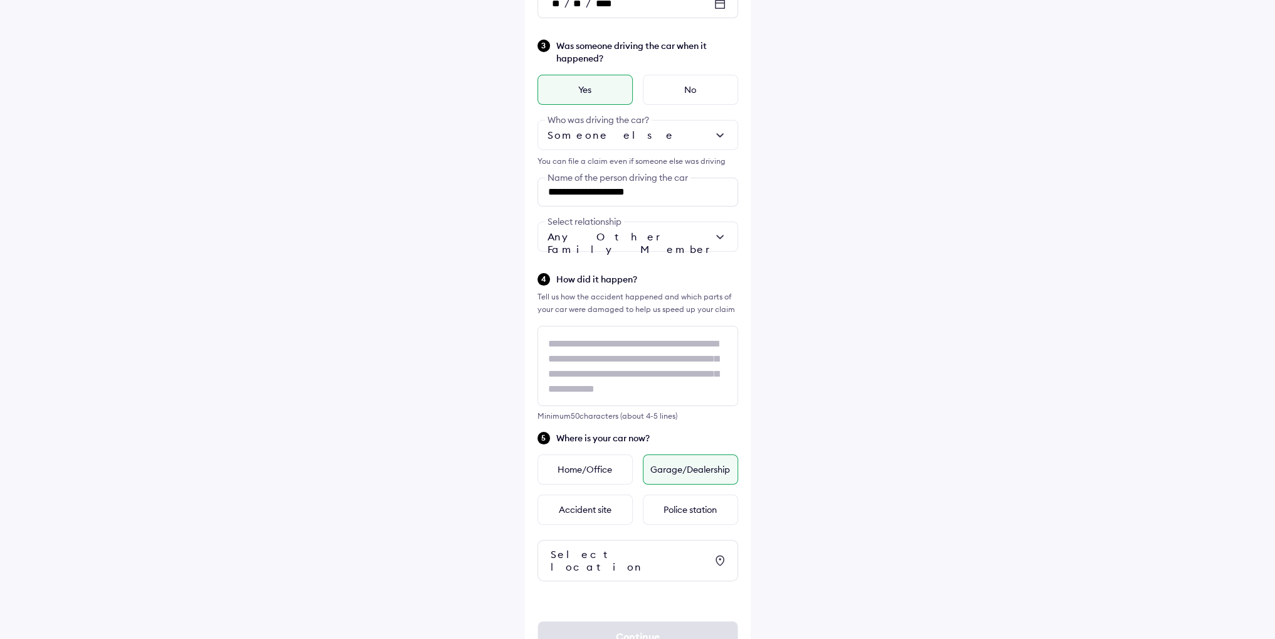
scroll to position [316, 0]
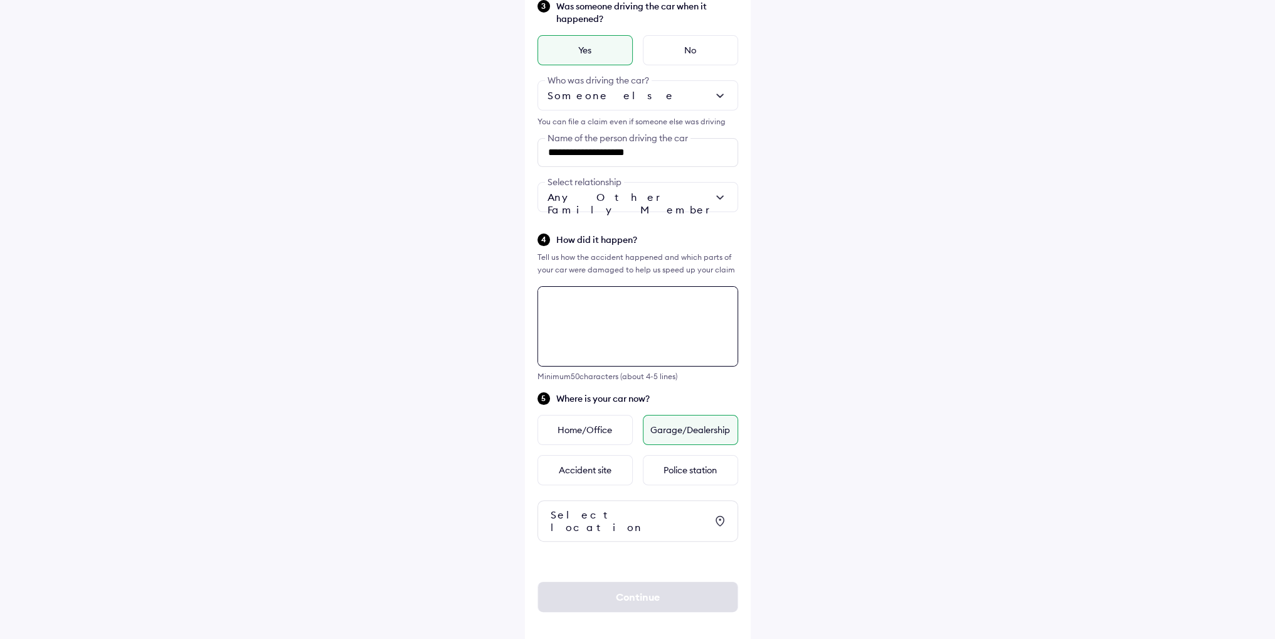
click at [582, 301] on textarea at bounding box center [638, 326] width 201 height 80
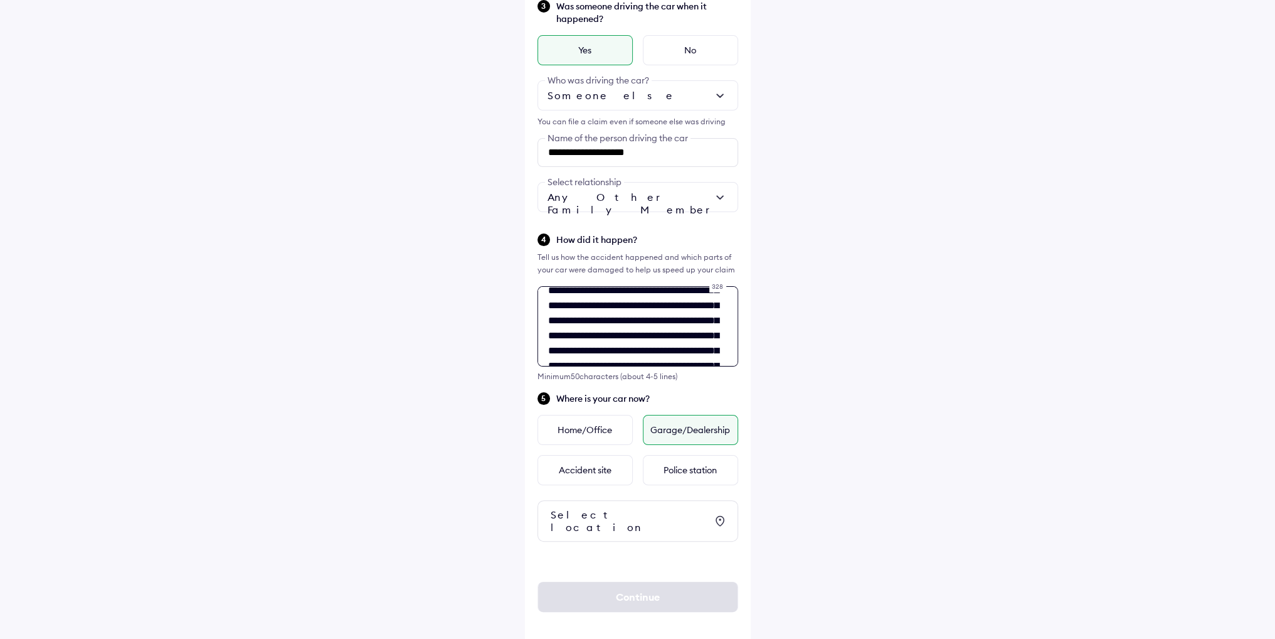
scroll to position [0, 0]
drag, startPoint x: 660, startPoint y: 356, endPoint x: 518, endPoint y: 240, distance: 183.7
click at [518, 240] on div "**********" at bounding box center [637, 166] width 1275 height 965
type textarea "**********"
click at [654, 331] on textarea "**********" at bounding box center [638, 326] width 201 height 80
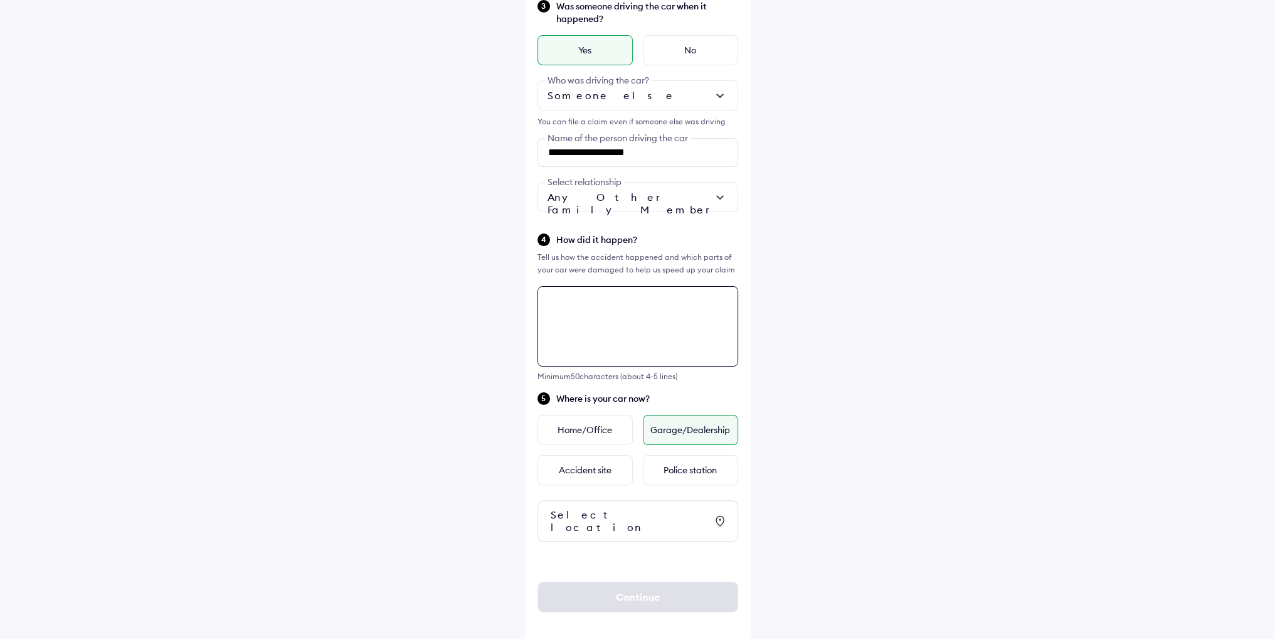
paste textarea "**********"
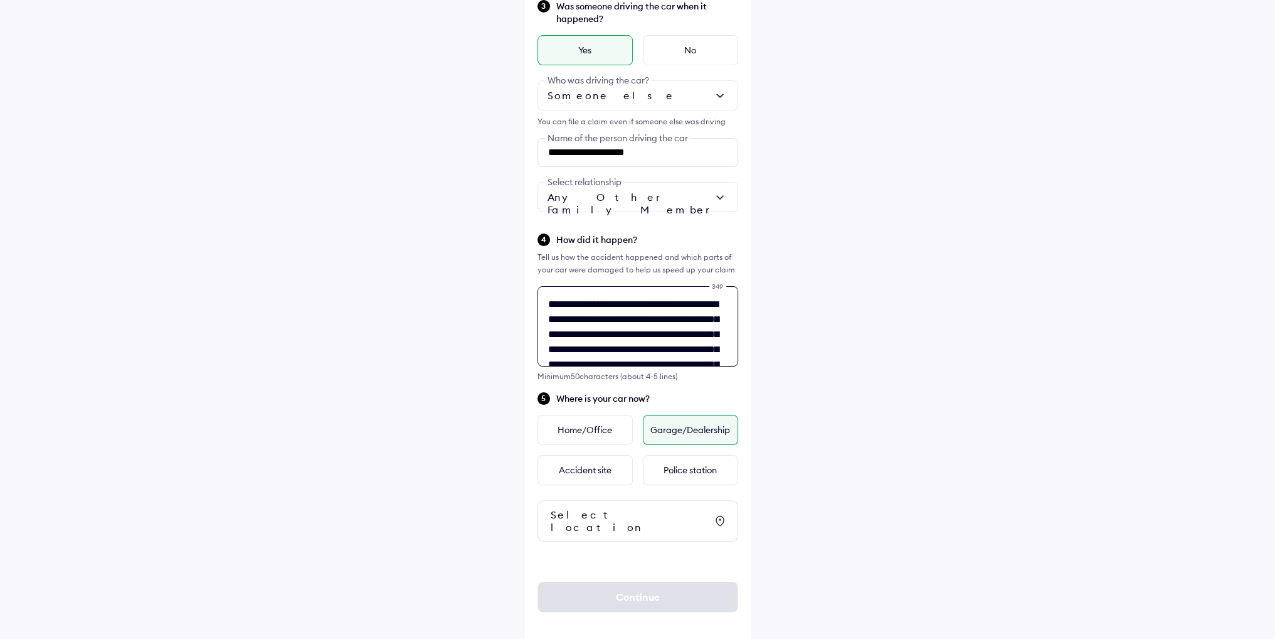
scroll to position [80, 0]
type textarea "**********"
click at [598, 516] on div "Select location" at bounding box center [629, 520] width 156 height 25
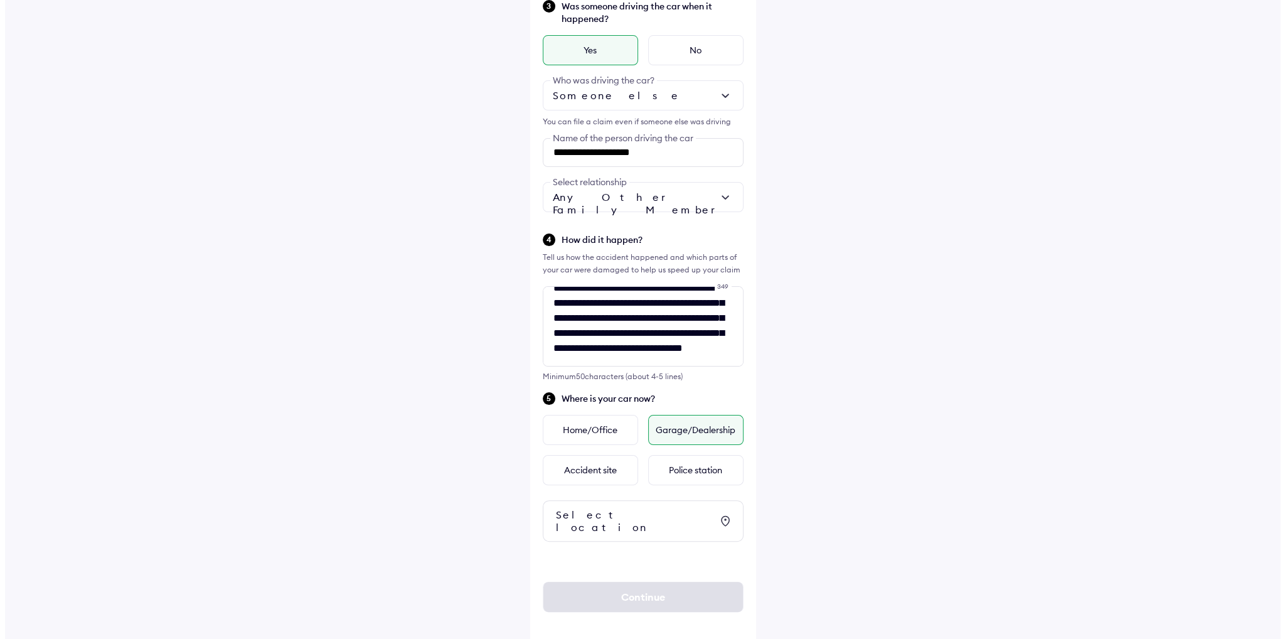
scroll to position [0, 0]
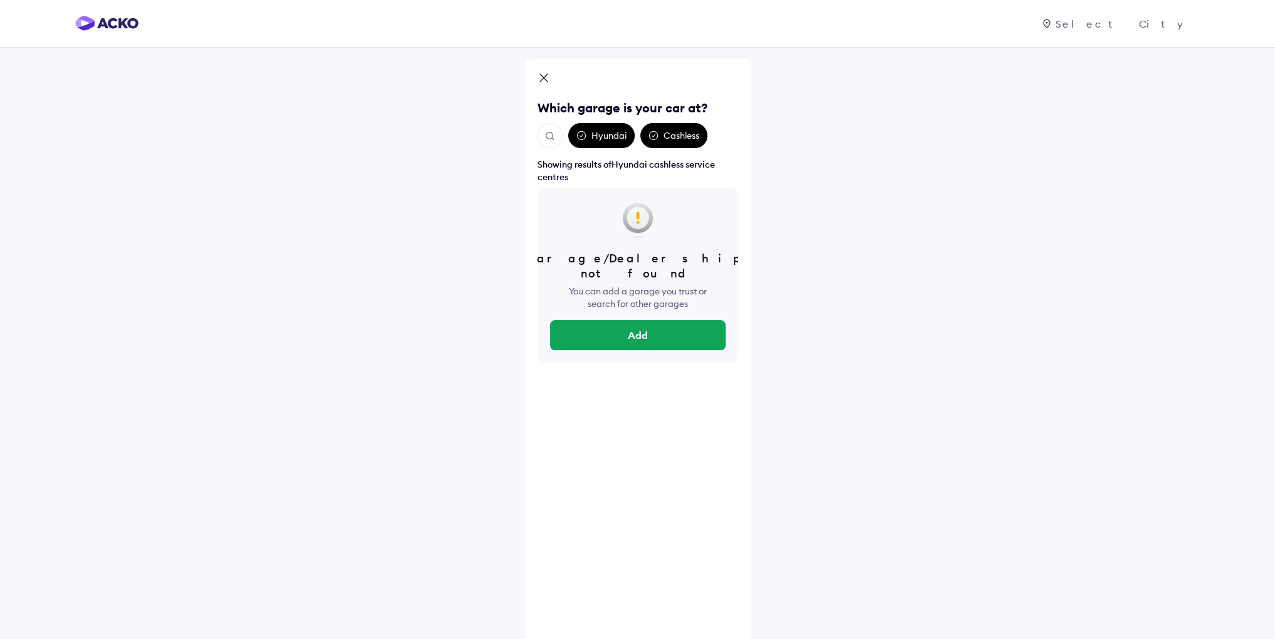
click at [549, 141] on img "Open search" at bounding box center [550, 135] width 11 height 11
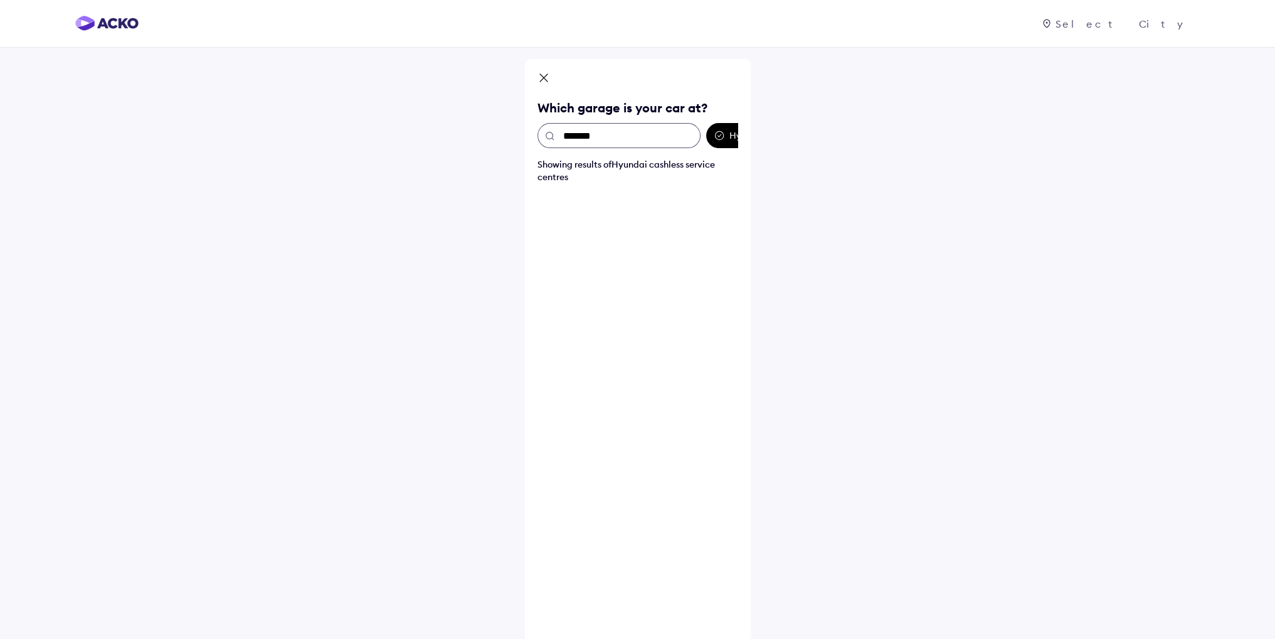
type input "********"
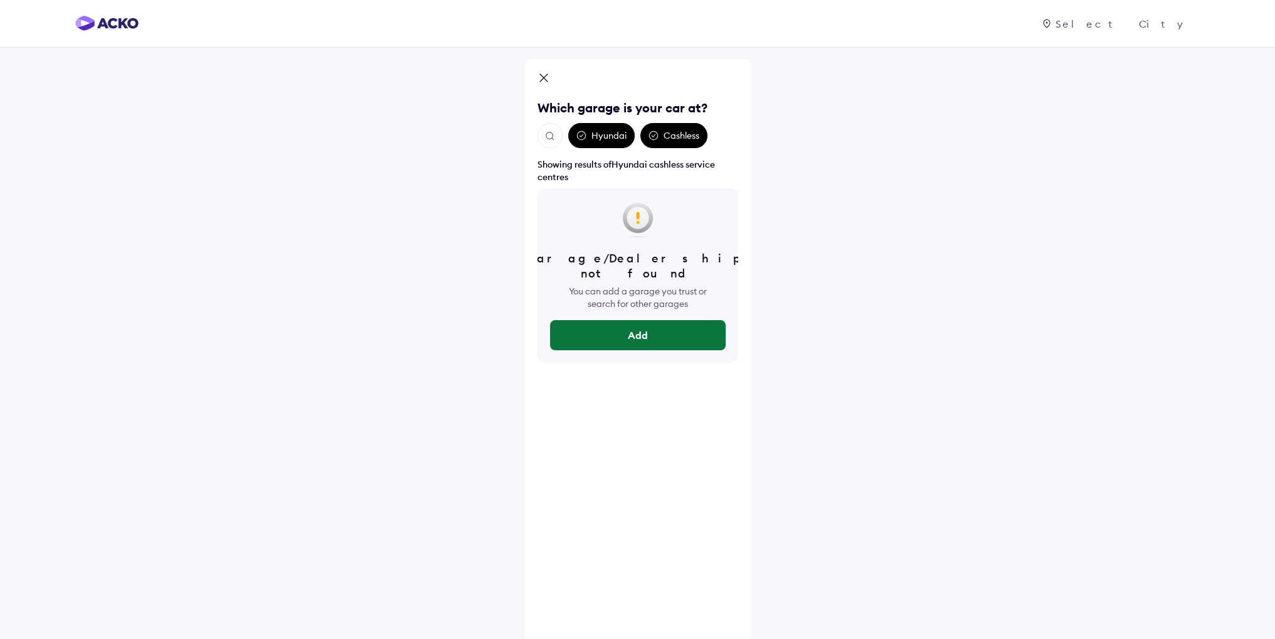
click at [619, 320] on button "Add" at bounding box center [638, 335] width 176 height 30
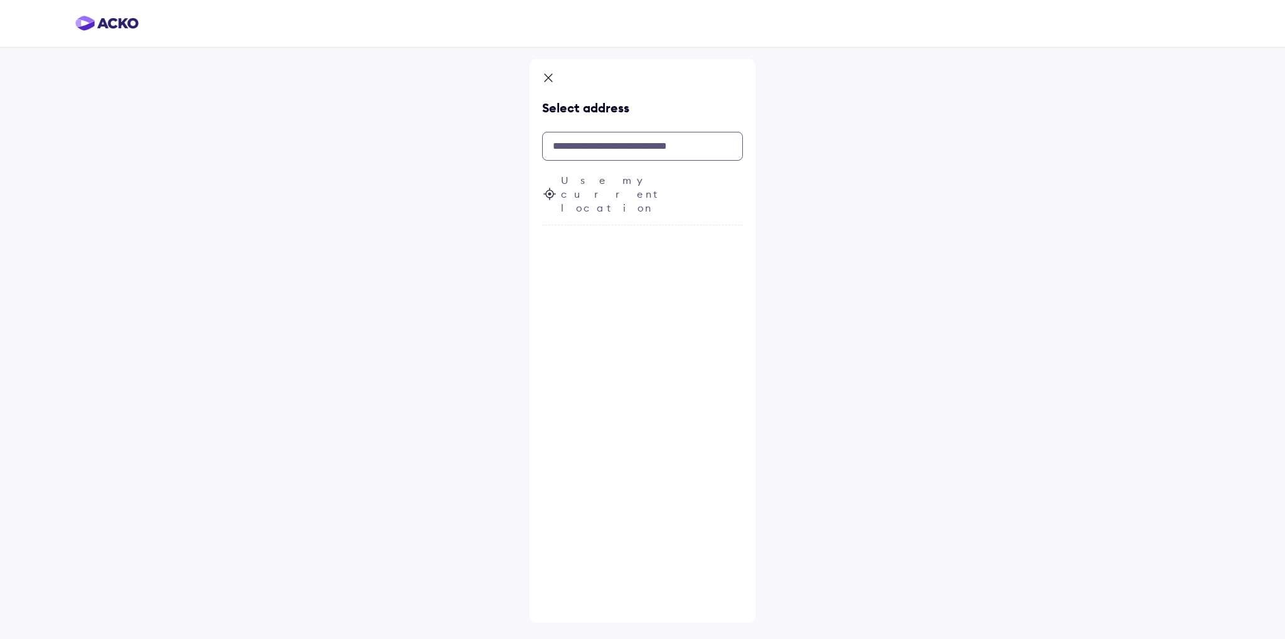
click at [605, 147] on input "text" at bounding box center [642, 146] width 201 height 29
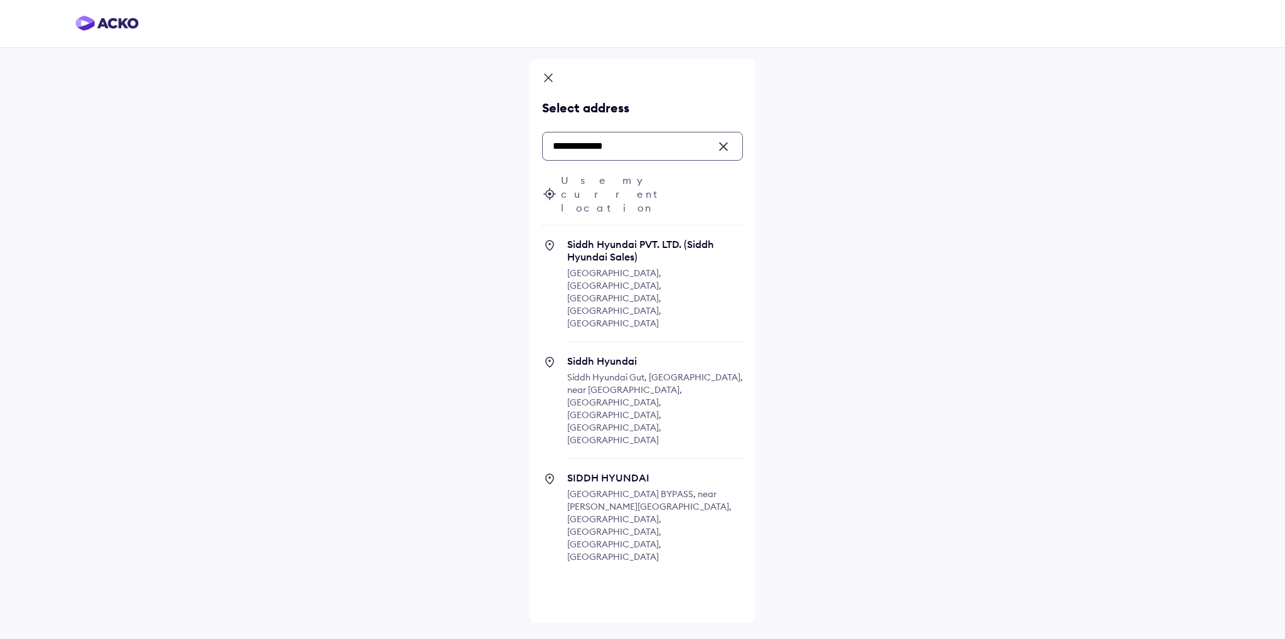
click at [610, 371] on span "Siddh Hyundai Gut, Chikhali Road, near Haji Malang Dargha, Ashtavinayak Nagar, …" at bounding box center [655, 408] width 176 height 74
type input "**********"
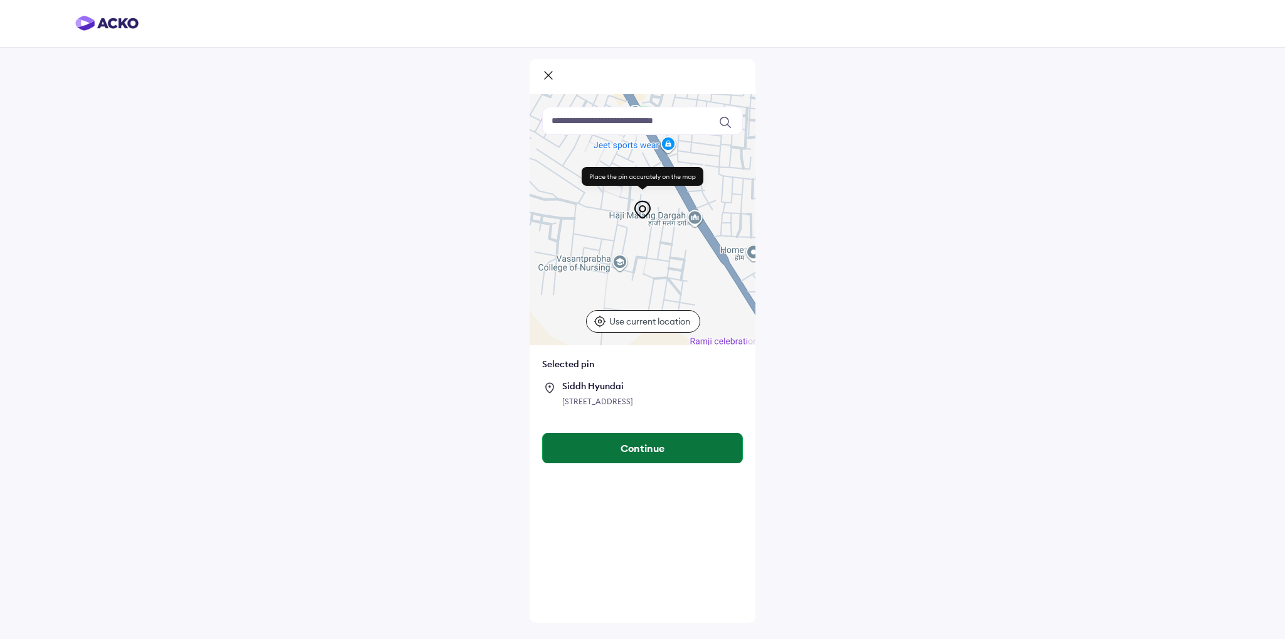
click at [645, 463] on button "Continue" at bounding box center [642, 448] width 199 height 30
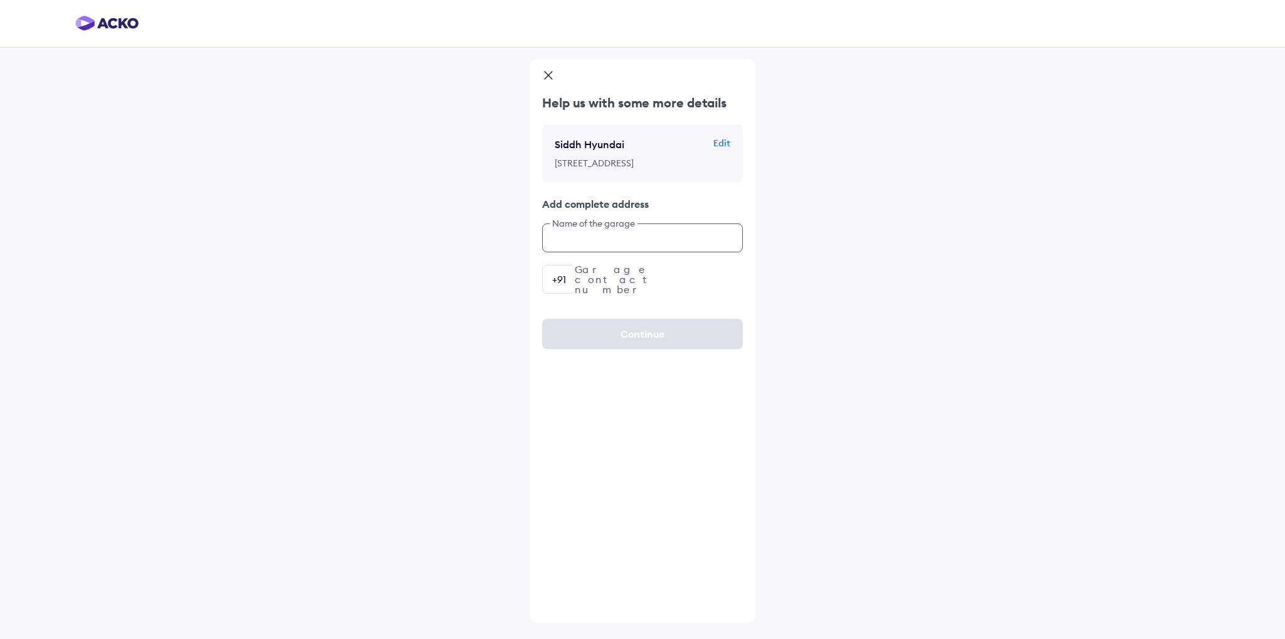
click at [608, 252] on input "text" at bounding box center [642, 237] width 201 height 29
type input "**********"
click at [614, 294] on input "number" at bounding box center [642, 279] width 201 height 29
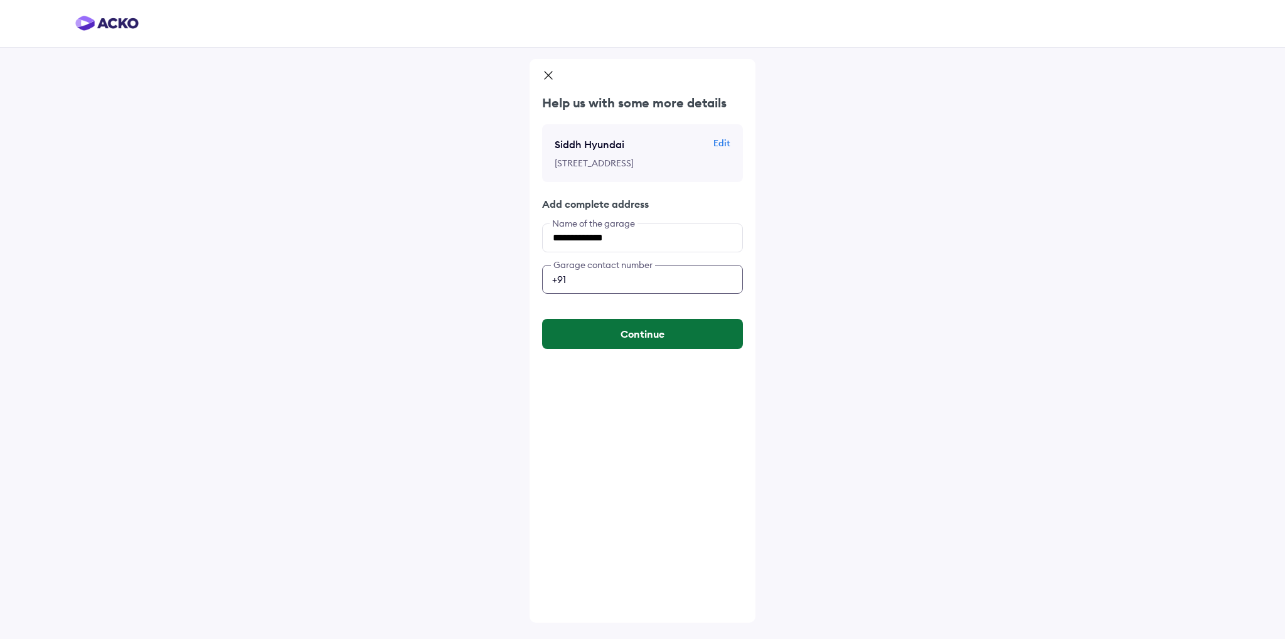
type input "**********"
click at [637, 349] on button "Continue" at bounding box center [642, 334] width 201 height 30
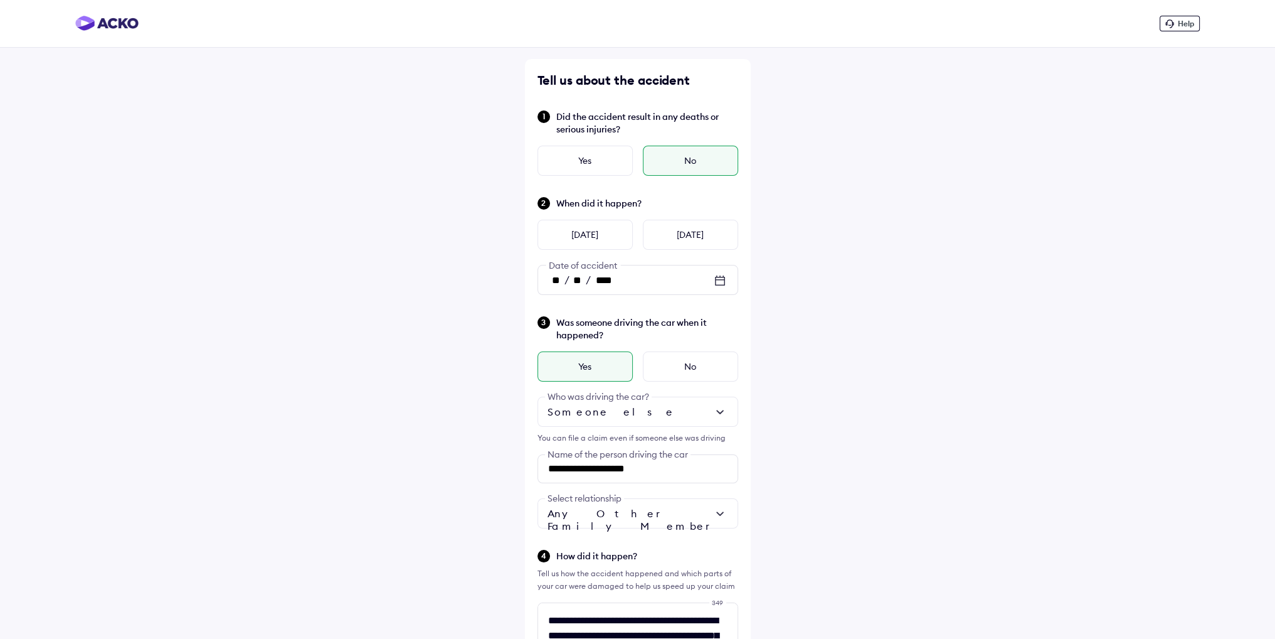
scroll to position [364, 0]
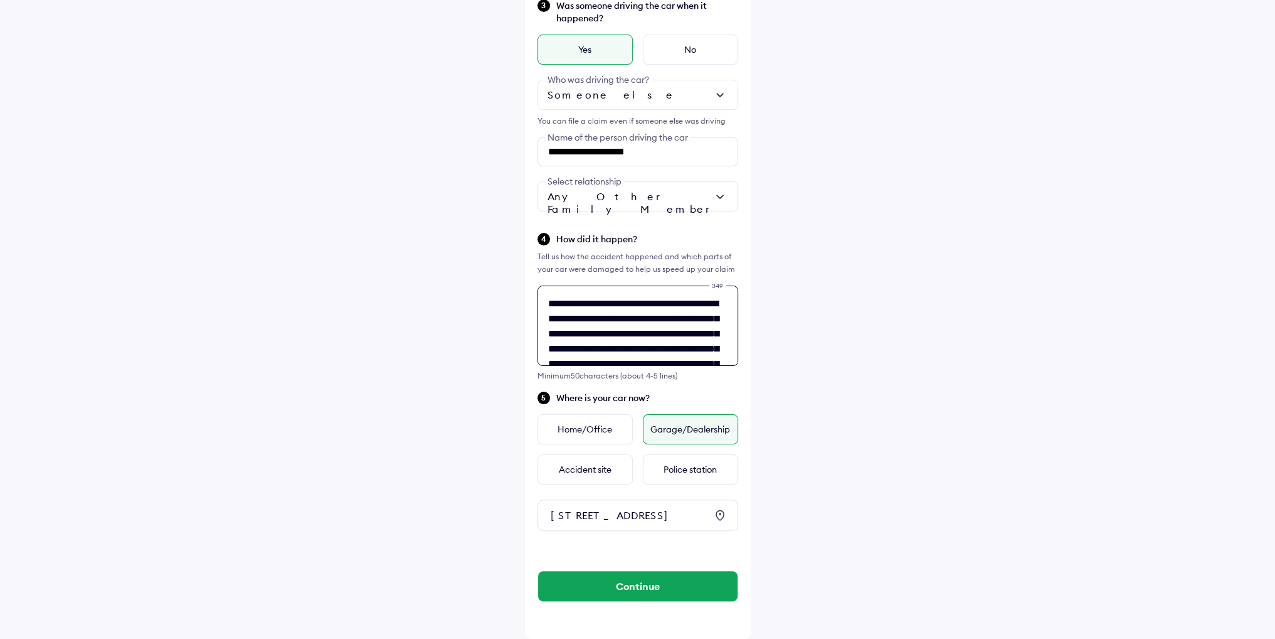
click at [684, 285] on textarea "**********" at bounding box center [638, 325] width 201 height 80
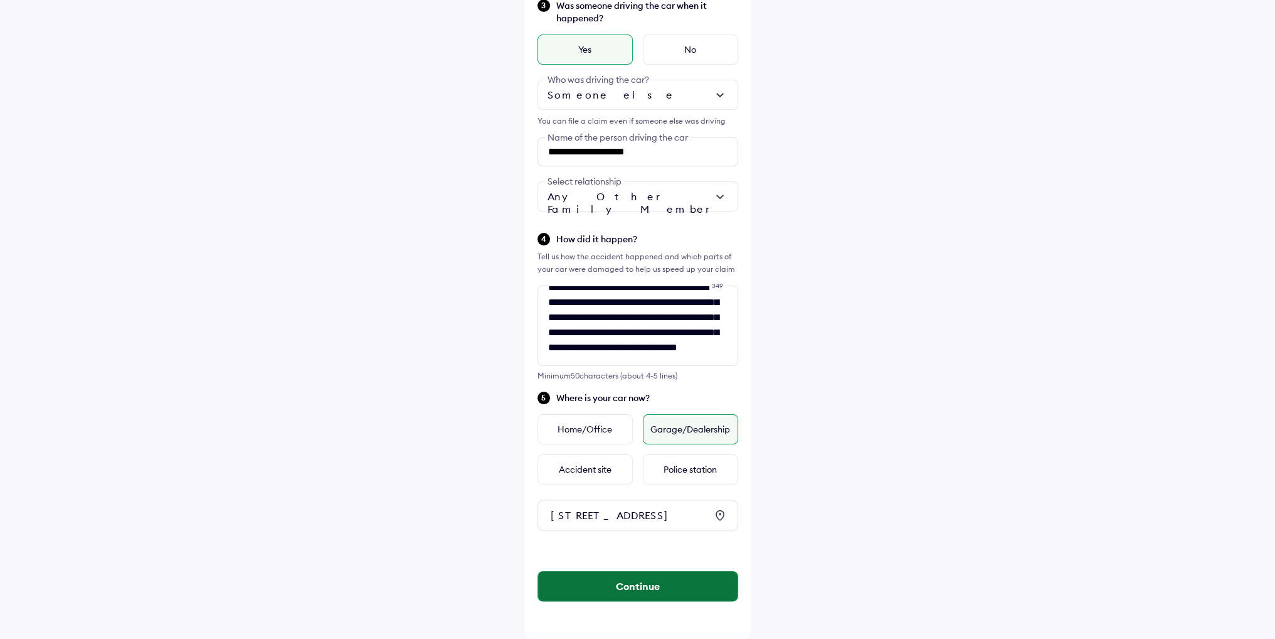
click at [634, 584] on button "Continue" at bounding box center [637, 586] width 199 height 30
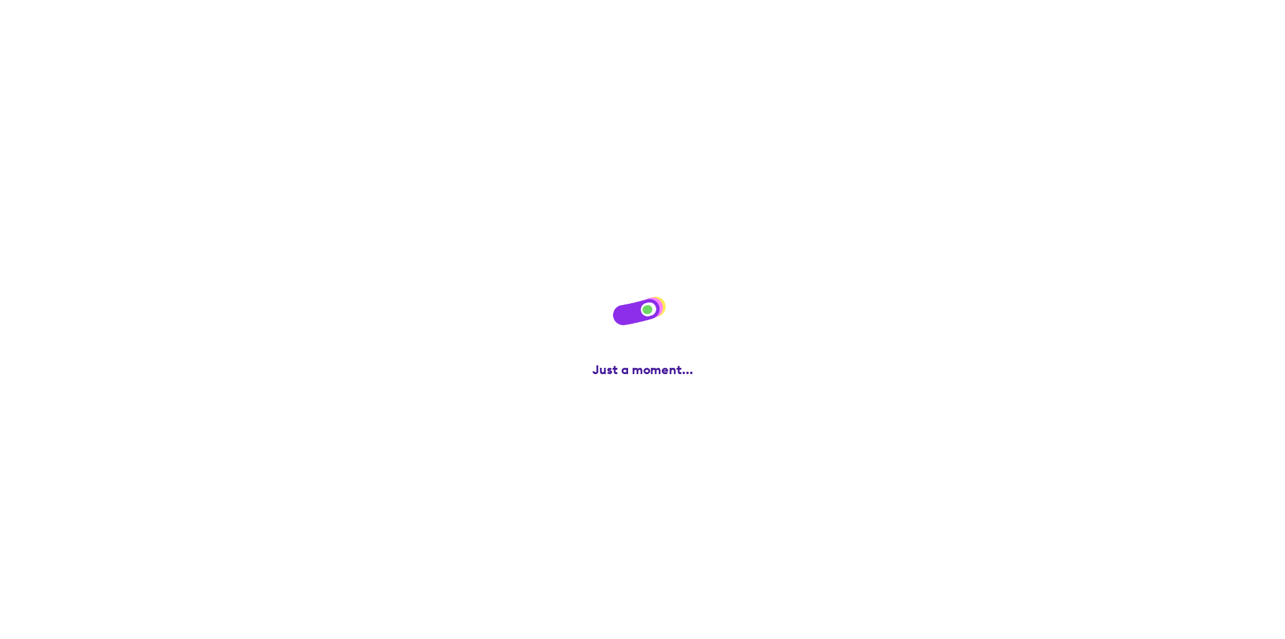
scroll to position [0, 0]
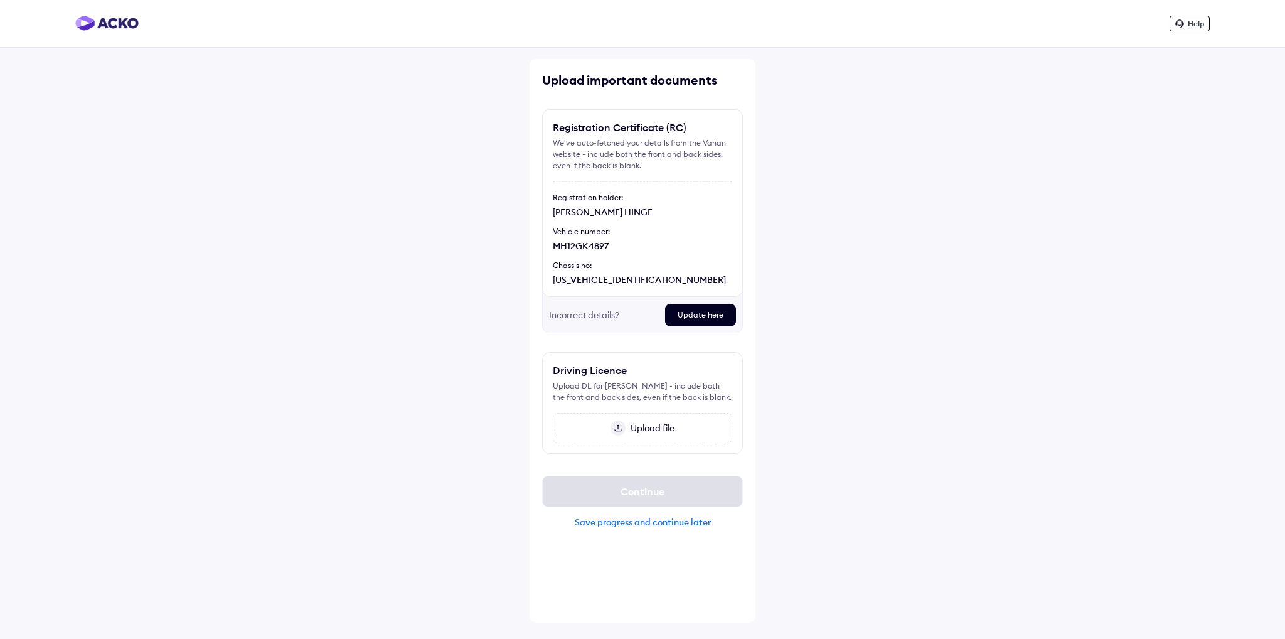
click at [656, 422] on span "Upload file" at bounding box center [649, 427] width 49 height 11
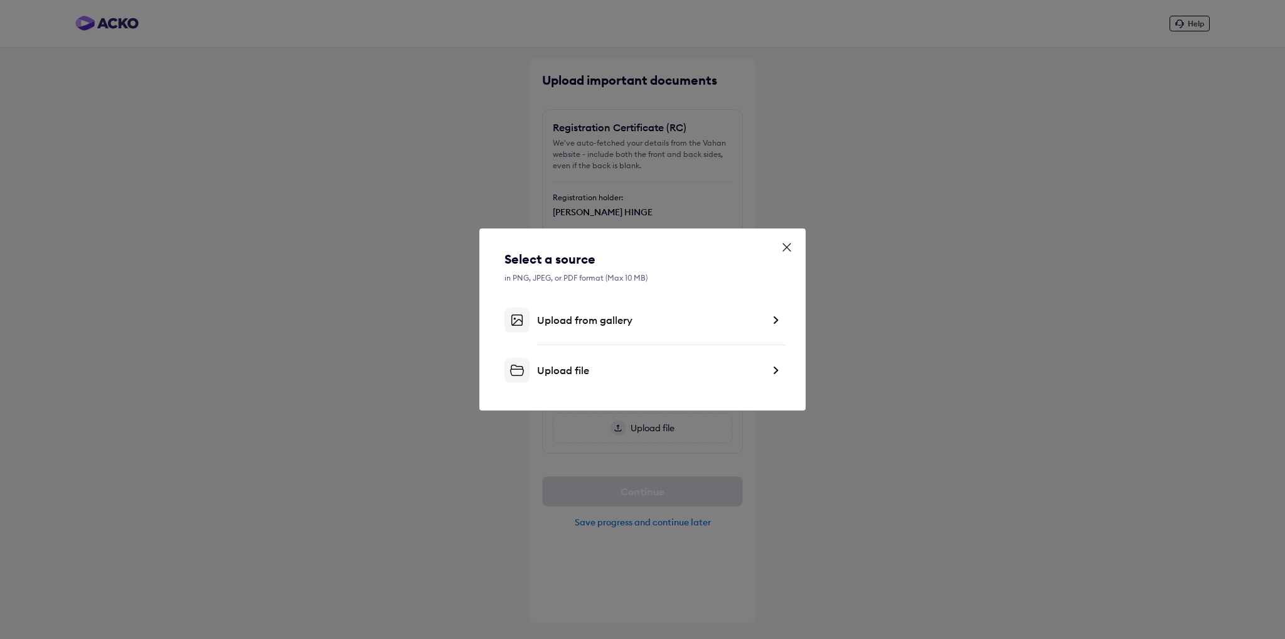
click at [774, 316] on img at bounding box center [775, 320] width 10 height 13
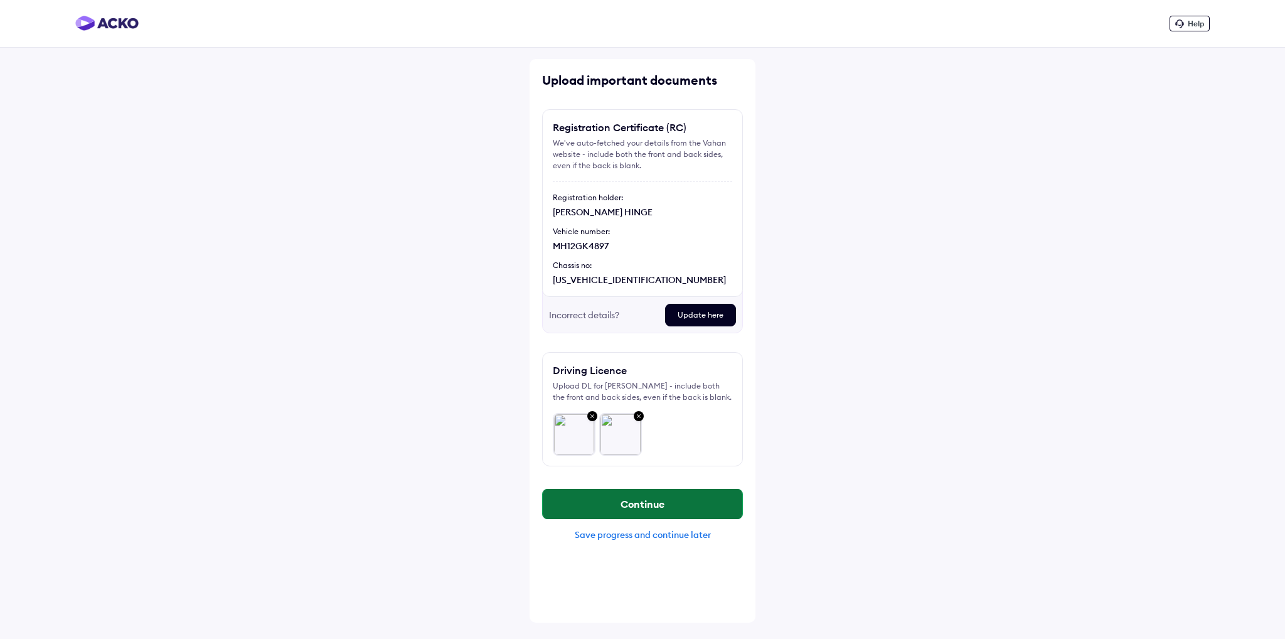
click at [647, 501] on button "Continue" at bounding box center [642, 504] width 199 height 30
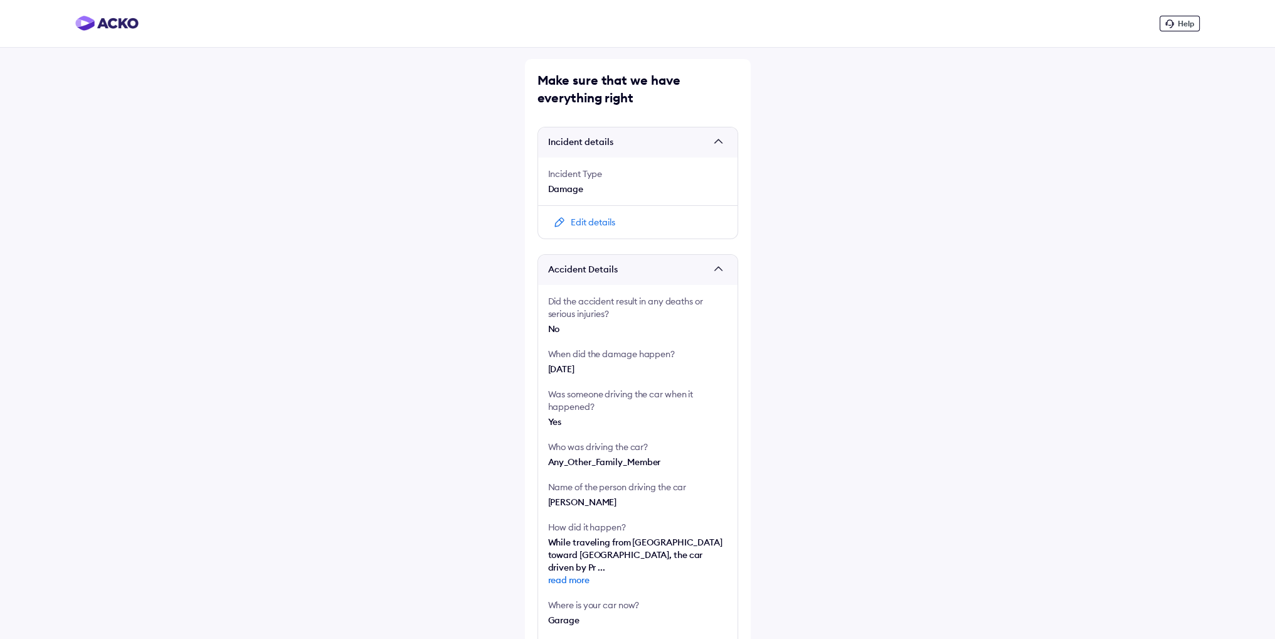
click at [595, 226] on div "Edit details" at bounding box center [593, 222] width 45 height 13
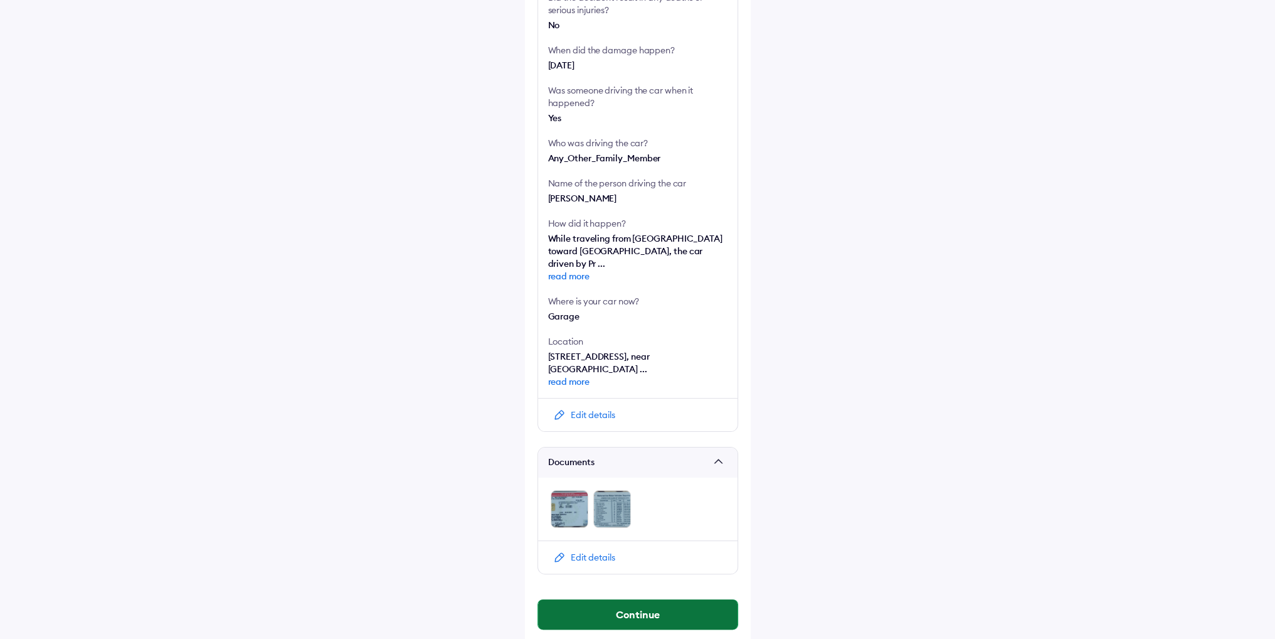
click at [643, 602] on button "Continue" at bounding box center [637, 614] width 199 height 30
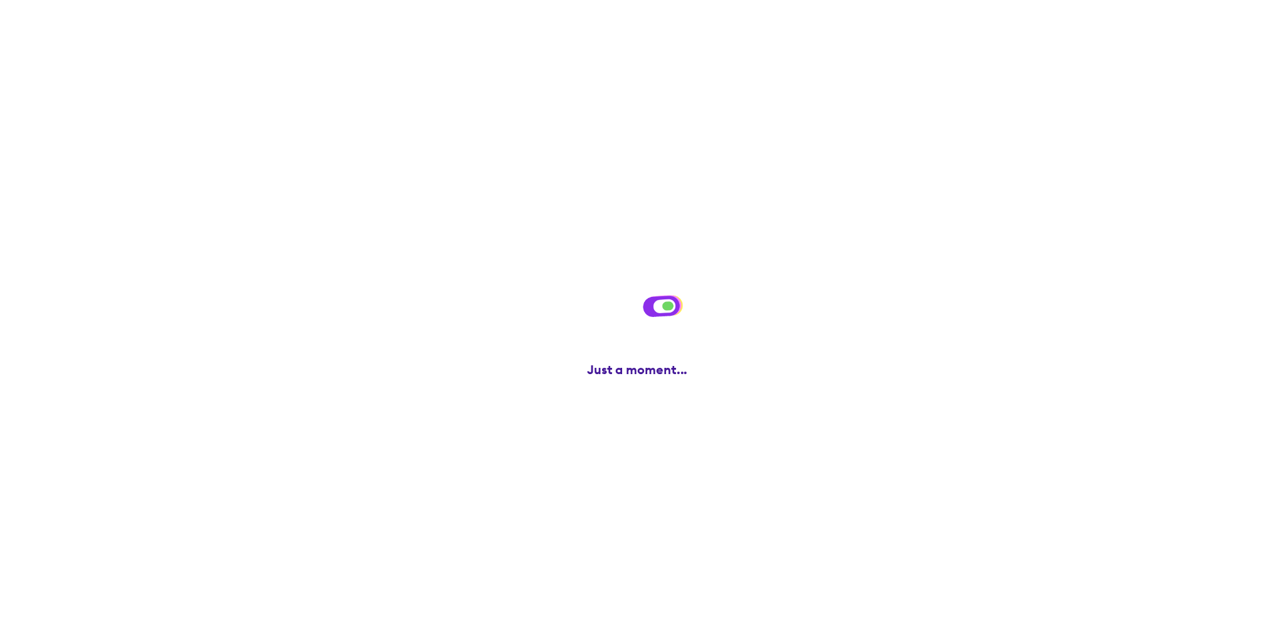
scroll to position [0, 0]
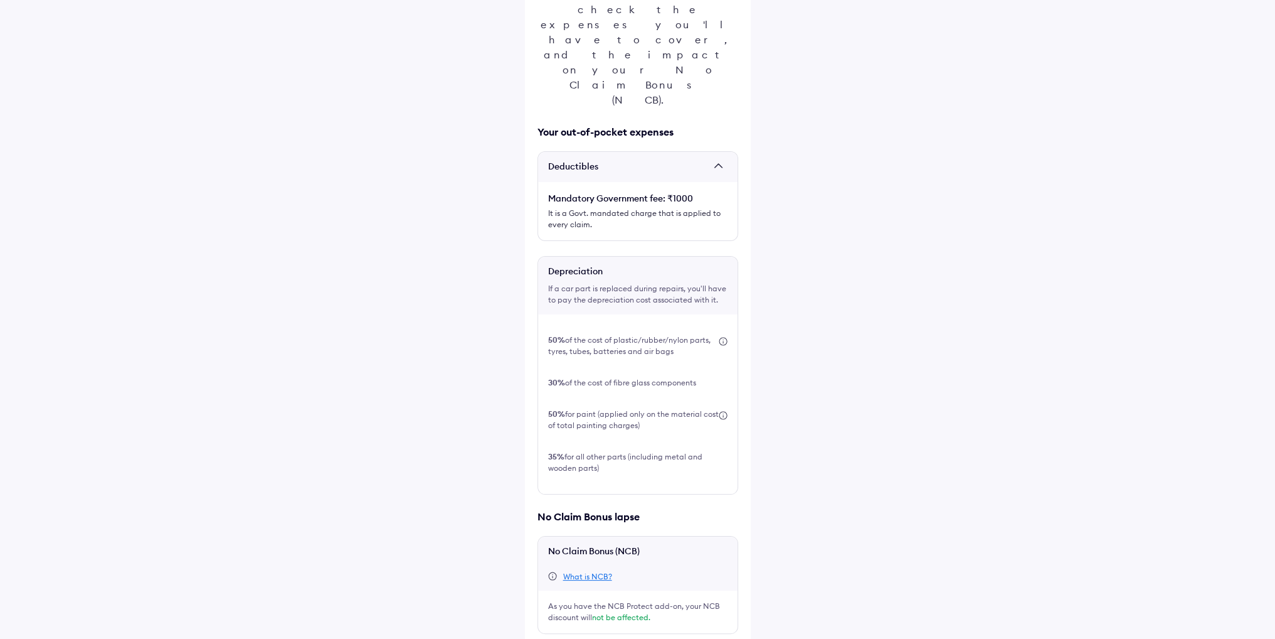
scroll to position [190, 0]
click at [545, 638] on label at bounding box center [543, 651] width 10 height 10
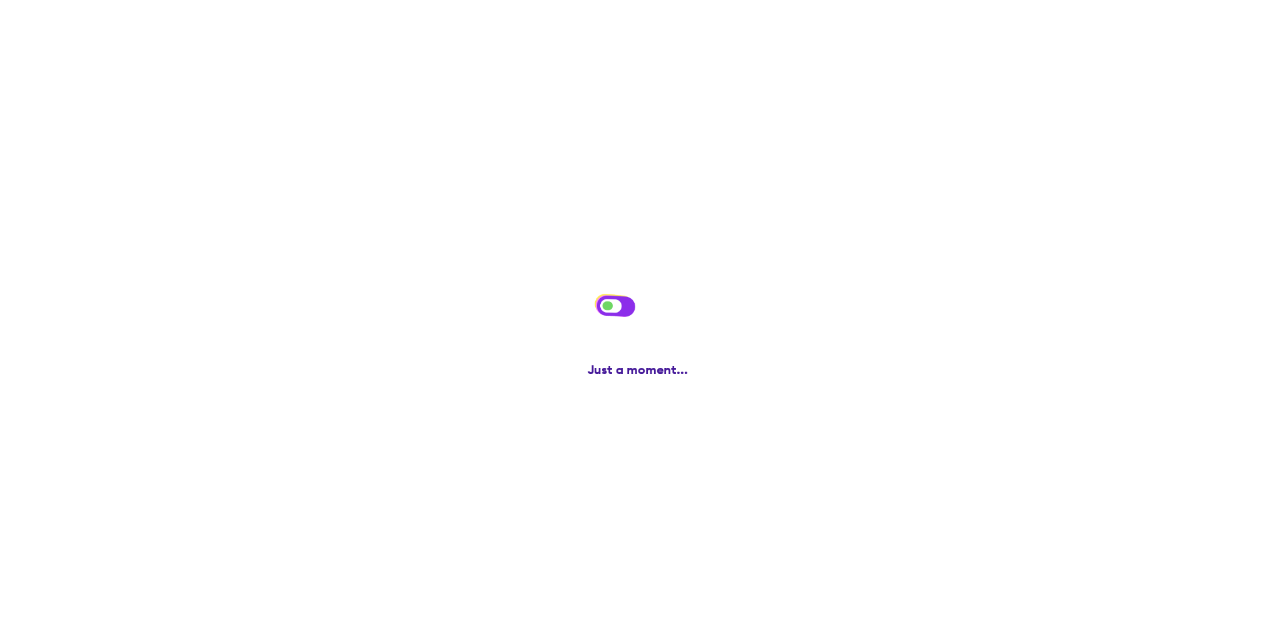
scroll to position [0, 0]
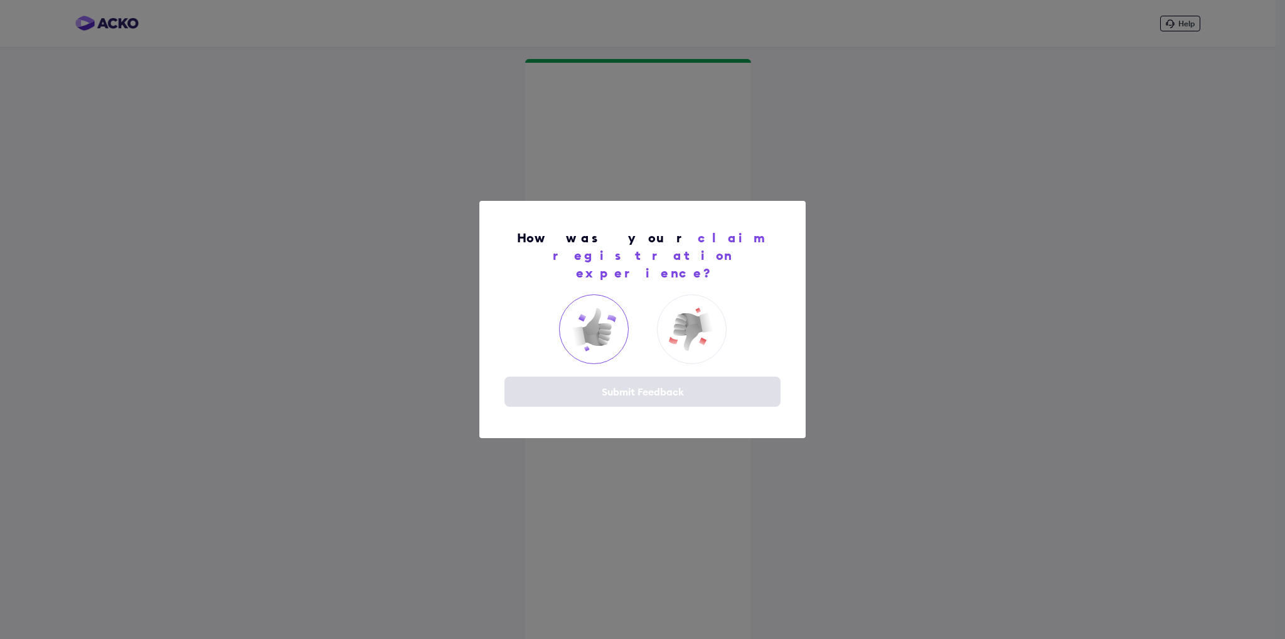
click at [597, 325] on img at bounding box center [593, 329] width 50 height 50
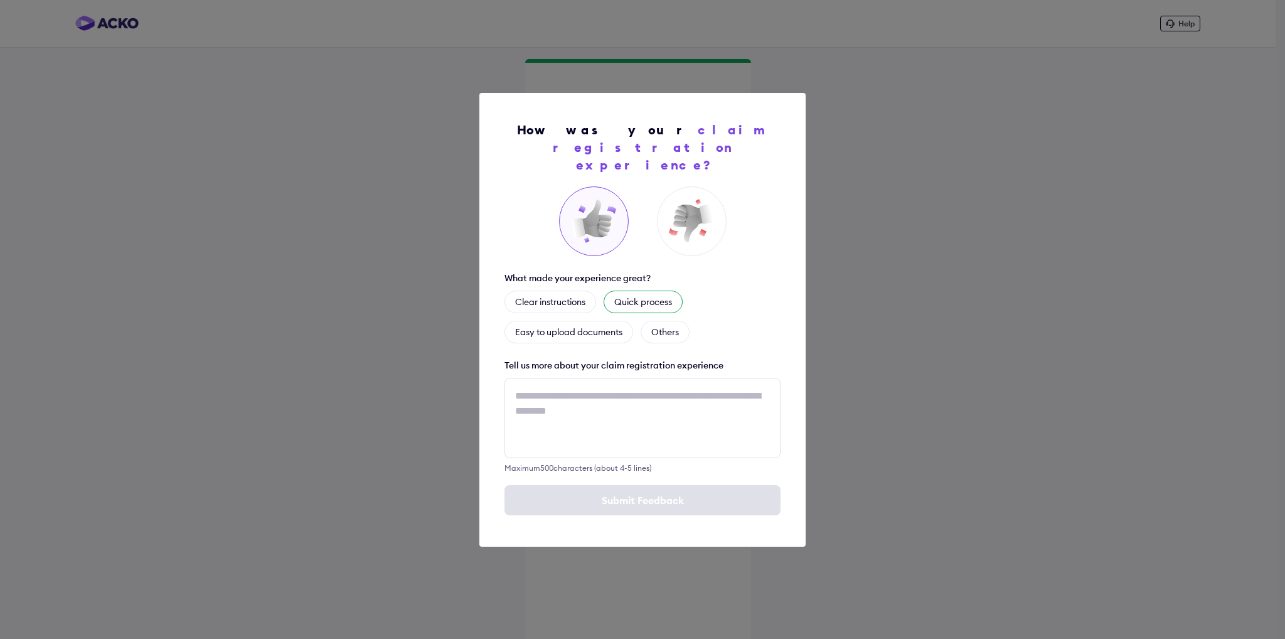
click at [639, 295] on div "Quick process" at bounding box center [642, 301] width 79 height 23
click at [531, 390] on textarea at bounding box center [642, 418] width 276 height 80
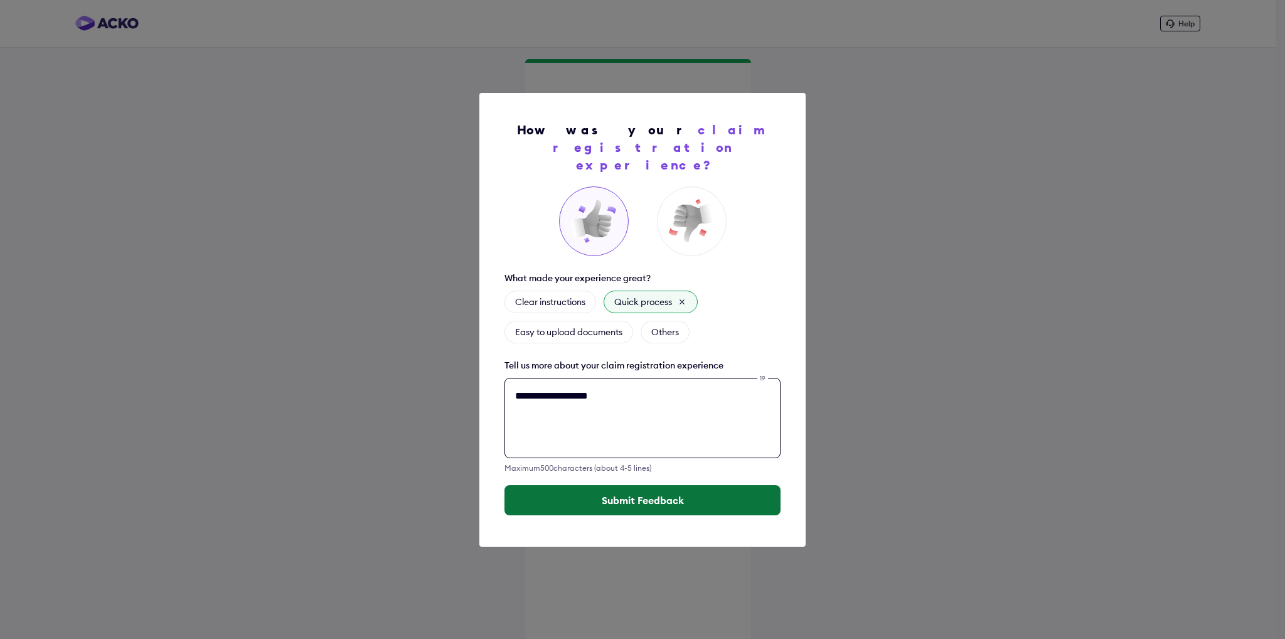
type textarea "**********"
click at [660, 485] on button "Submit Feedback" at bounding box center [642, 500] width 276 height 30
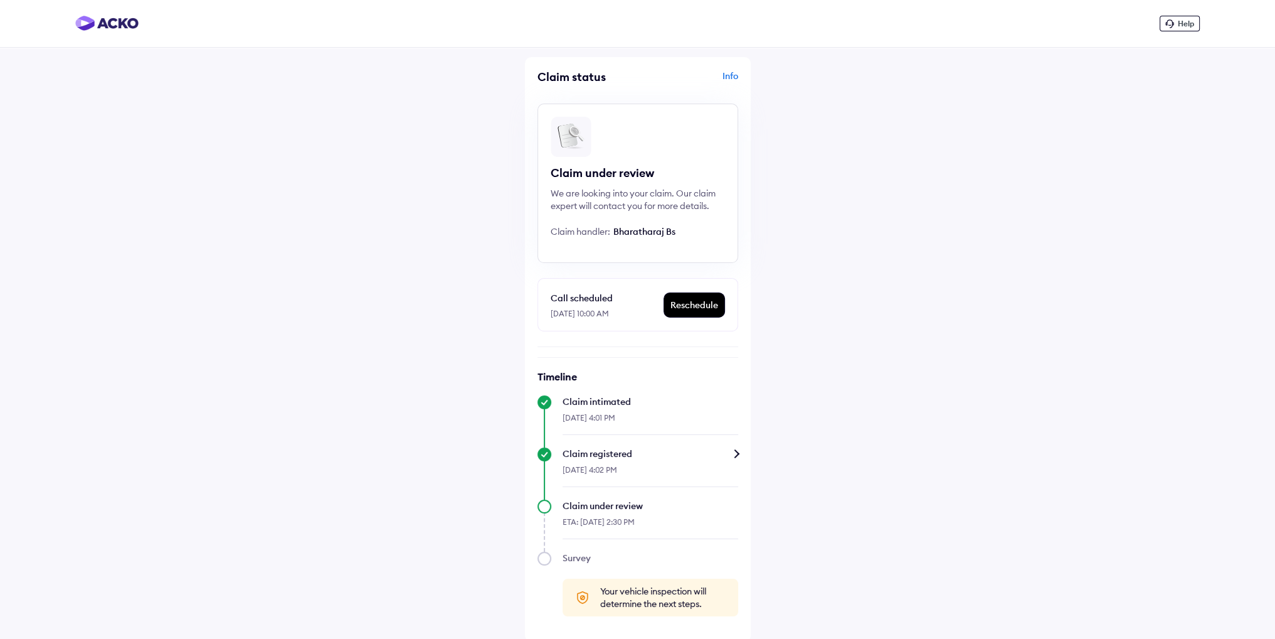
scroll to position [2, 0]
